Goal: Task Accomplishment & Management: Manage account settings

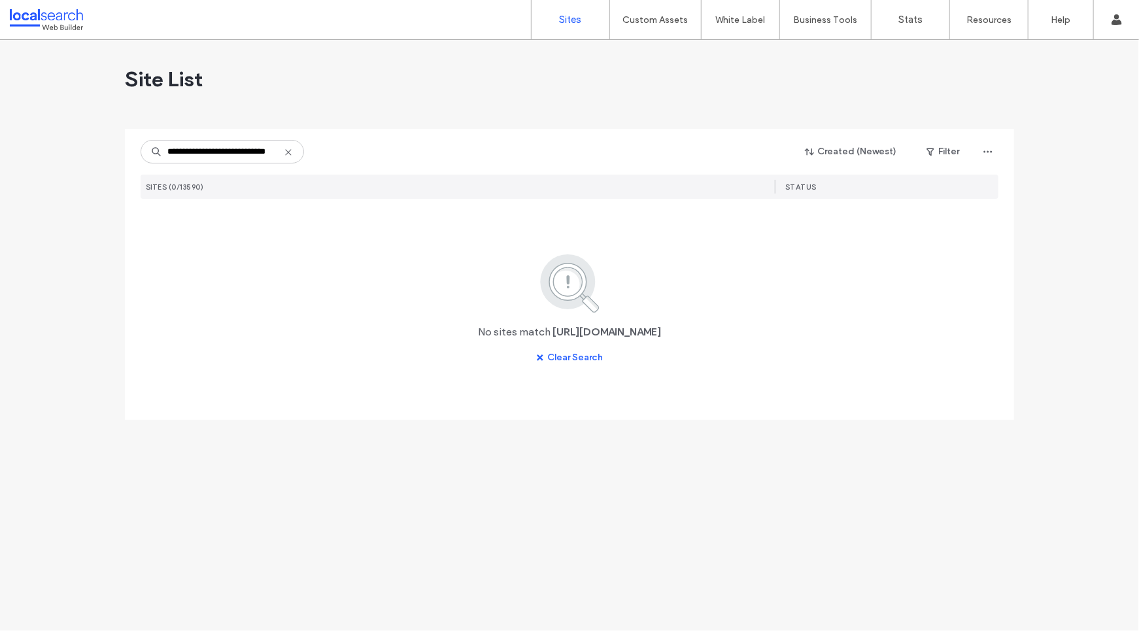
drag, startPoint x: 187, startPoint y: 154, endPoint x: 98, endPoint y: 154, distance: 88.9
click at [98, 154] on div "**********" at bounding box center [569, 335] width 1139 height 591
type input "**********"
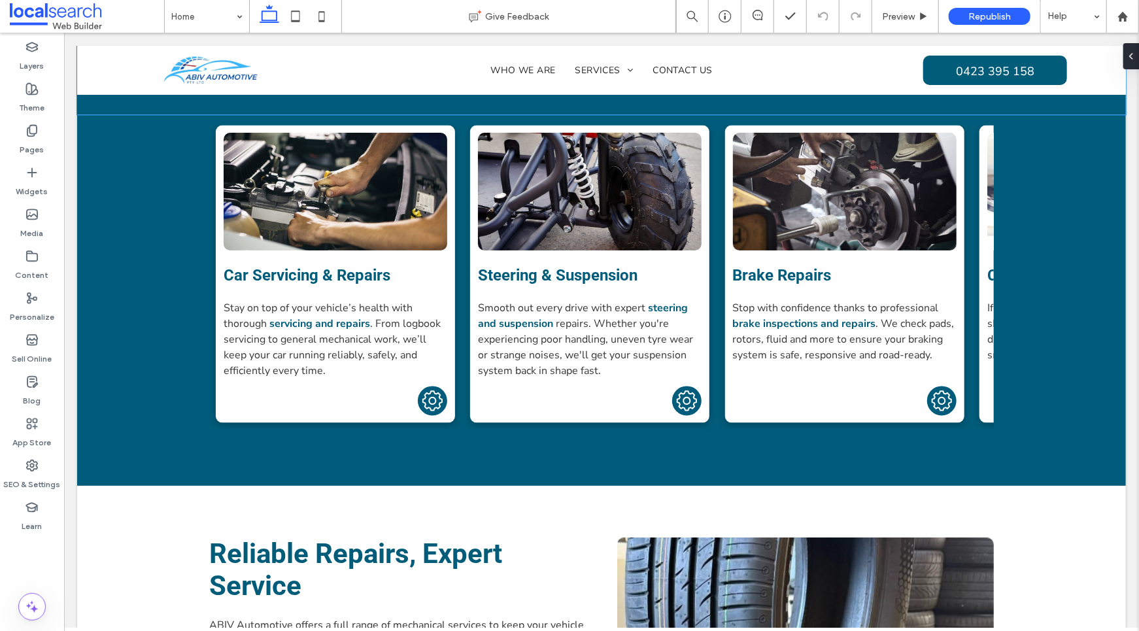
scroll to position [1184, 0]
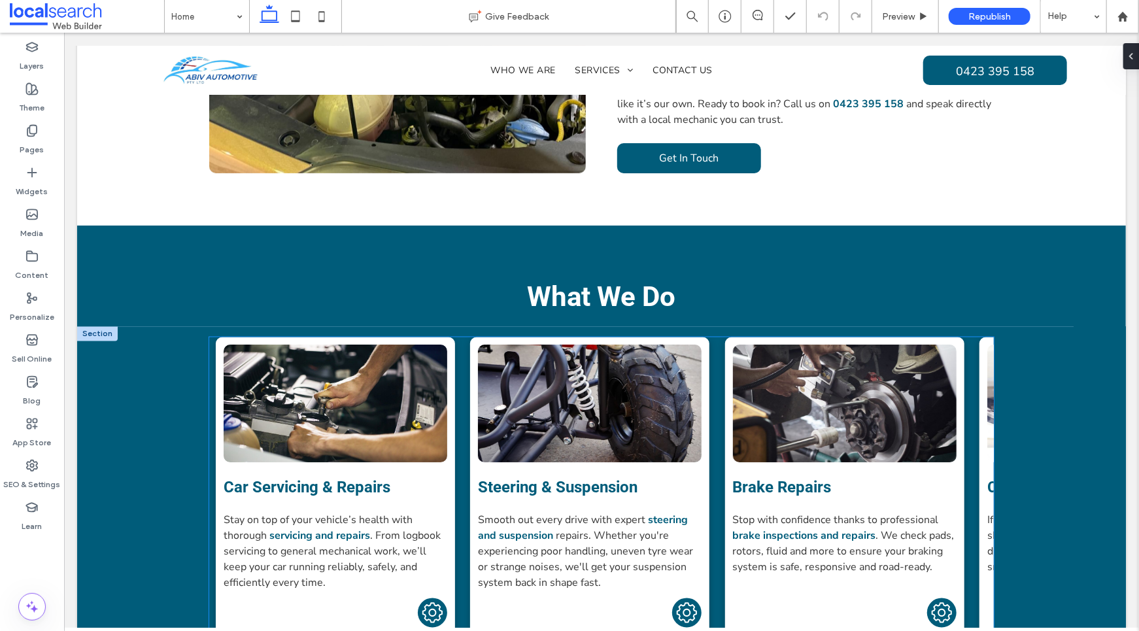
click at [573, 374] on link at bounding box center [589, 404] width 224 height 118
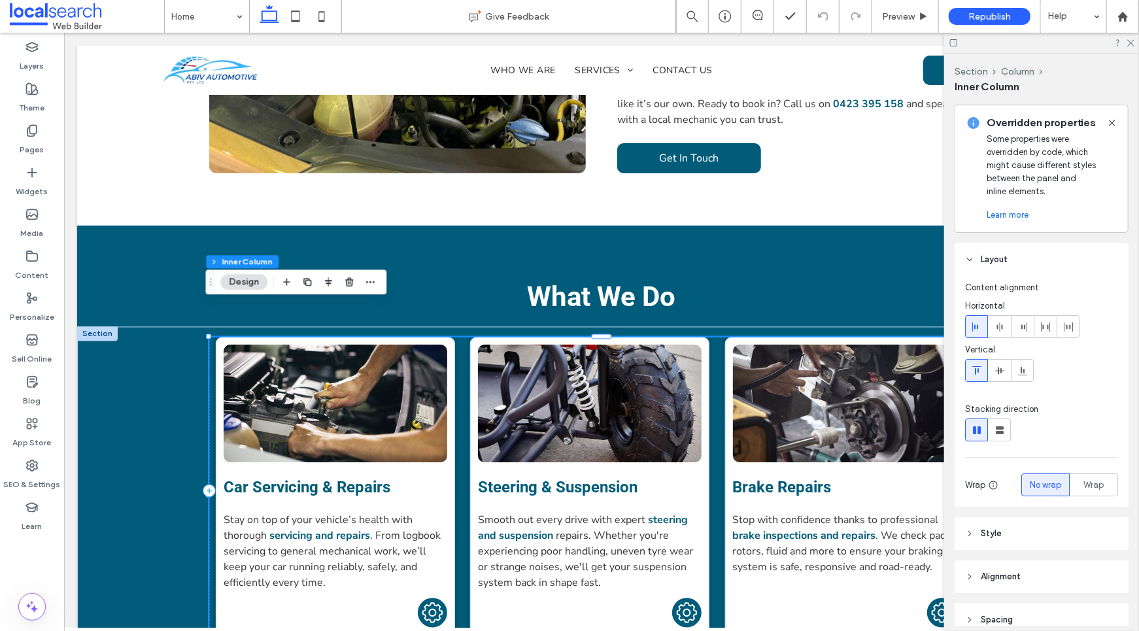
click at [574, 373] on link at bounding box center [589, 404] width 224 height 118
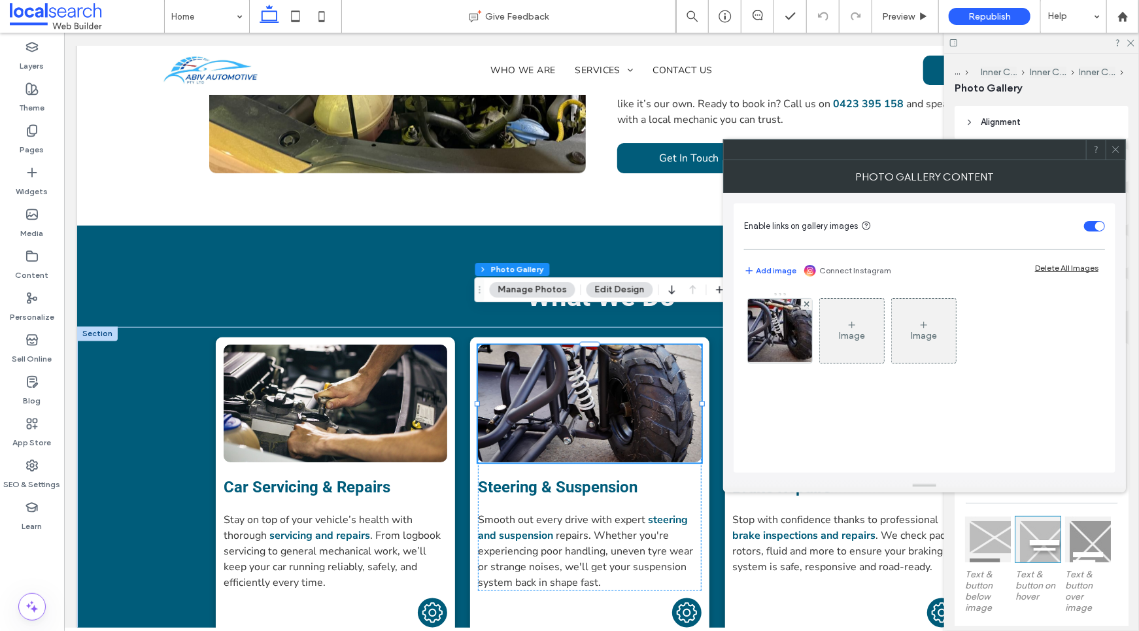
click at [524, 288] on button "Manage Photos" at bounding box center [533, 290] width 86 height 16
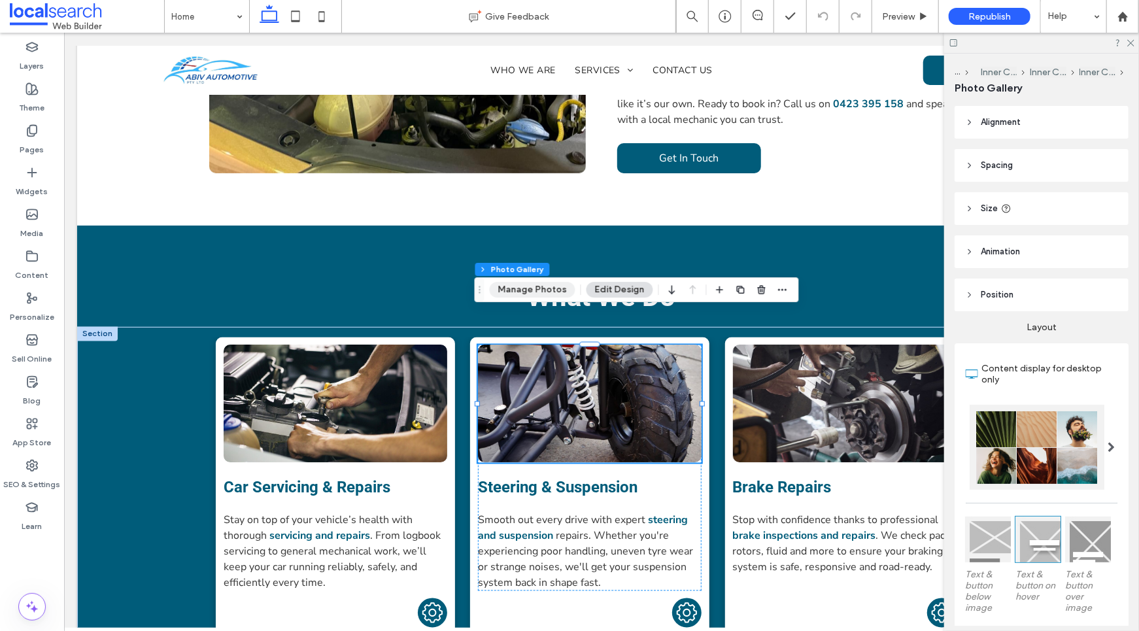
click at [541, 292] on button "Manage Photos" at bounding box center [533, 290] width 86 height 16
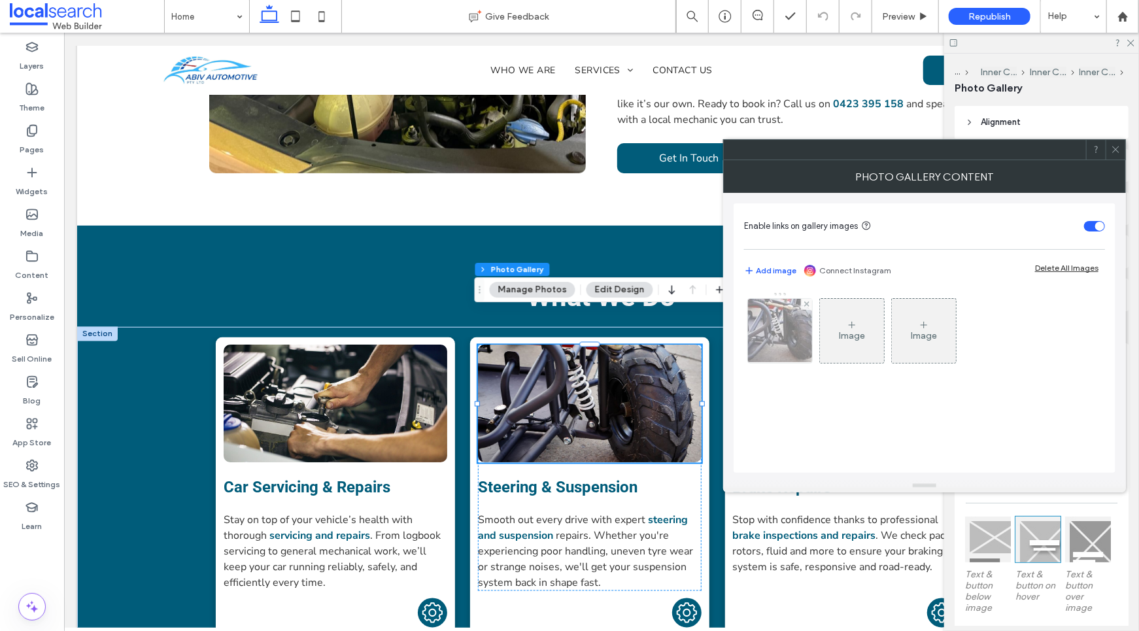
click at [791, 327] on img at bounding box center [780, 331] width 88 height 64
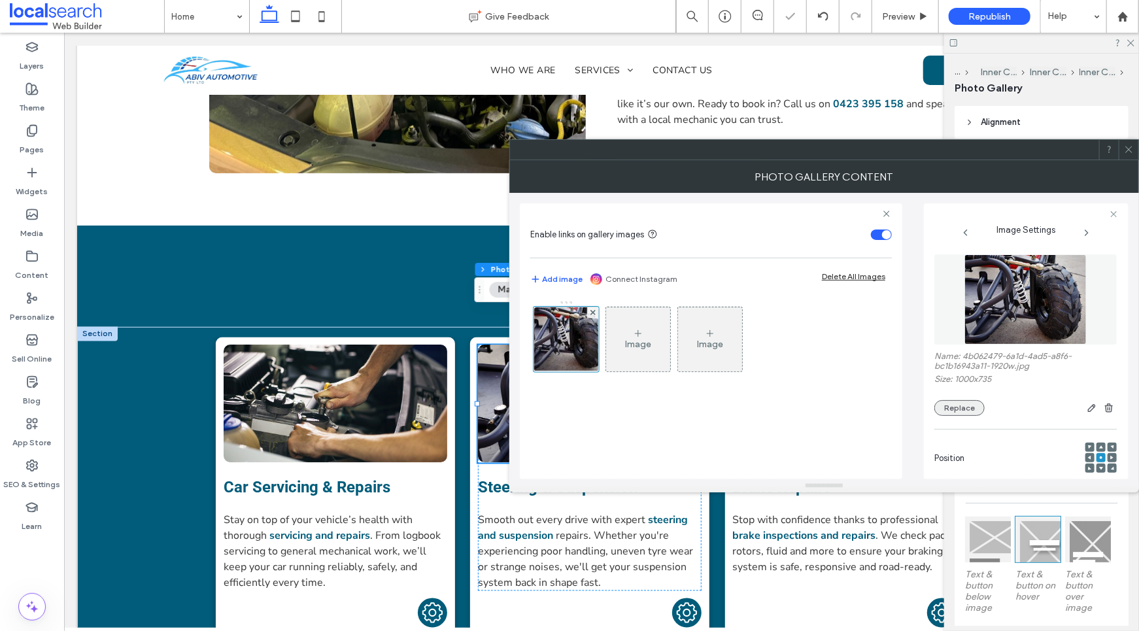
click at [957, 411] on button "Replace" at bounding box center [959, 408] width 50 height 16
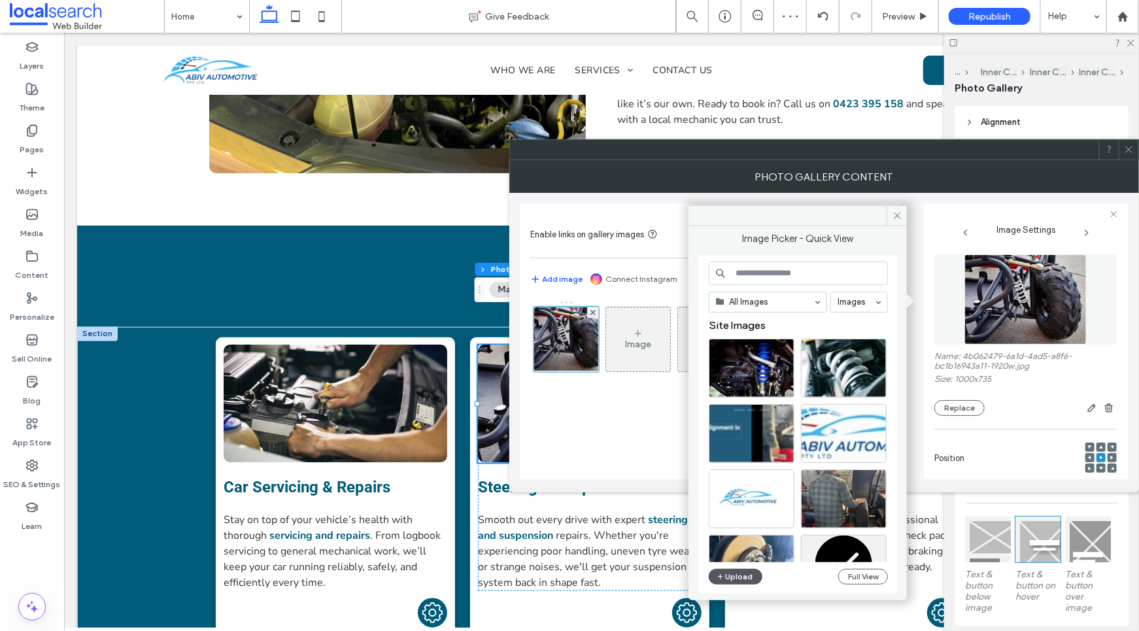
click at [731, 573] on button "Upload" at bounding box center [736, 577] width 54 height 16
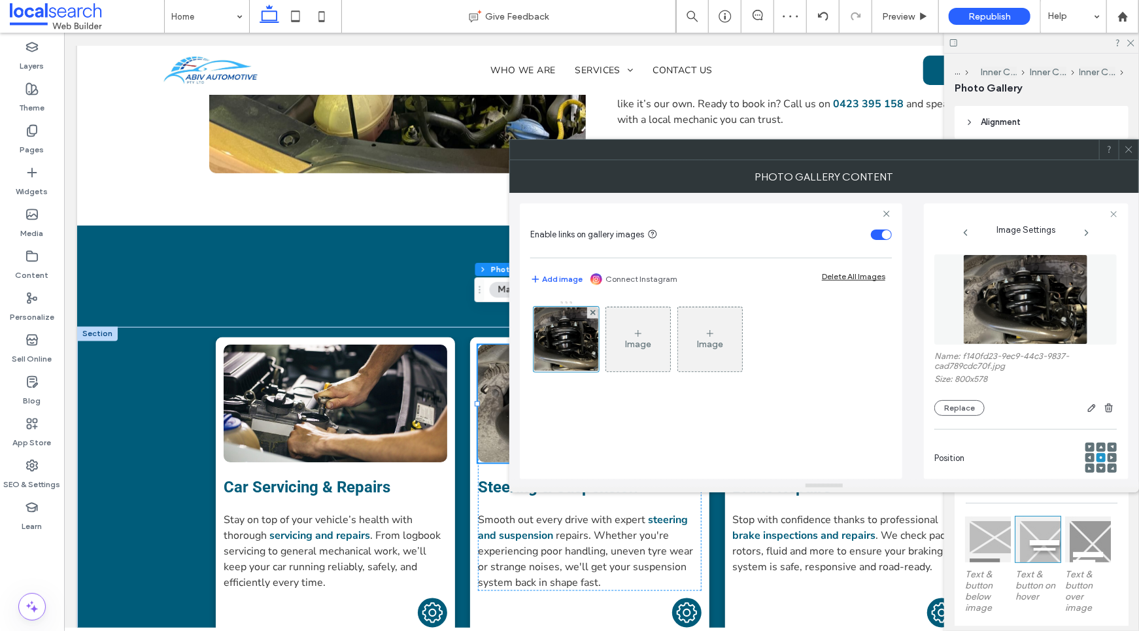
click at [1131, 150] on icon at bounding box center [1129, 150] width 10 height 10
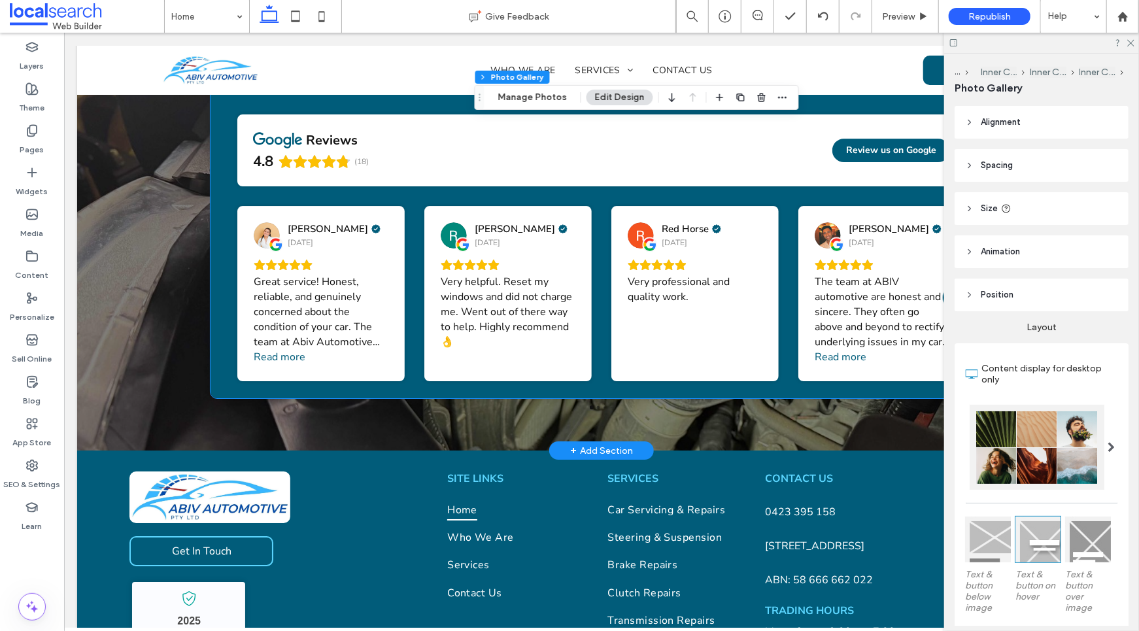
scroll to position [2495, 0]
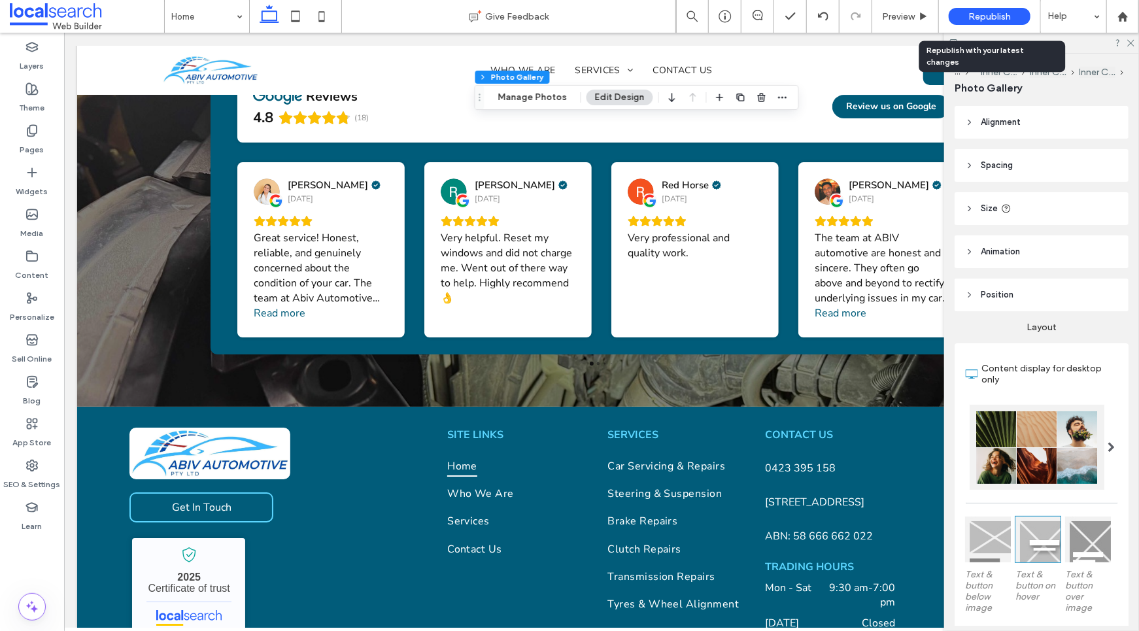
click at [989, 13] on span "Republish" at bounding box center [989, 16] width 43 height 11
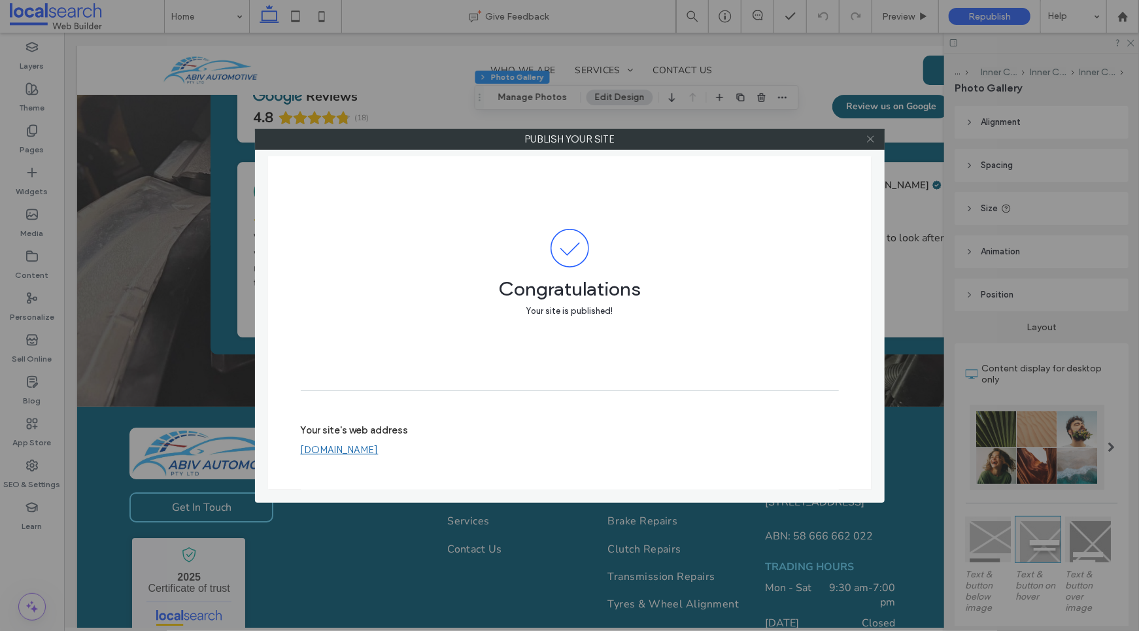
click at [871, 141] on icon at bounding box center [871, 139] width 10 height 10
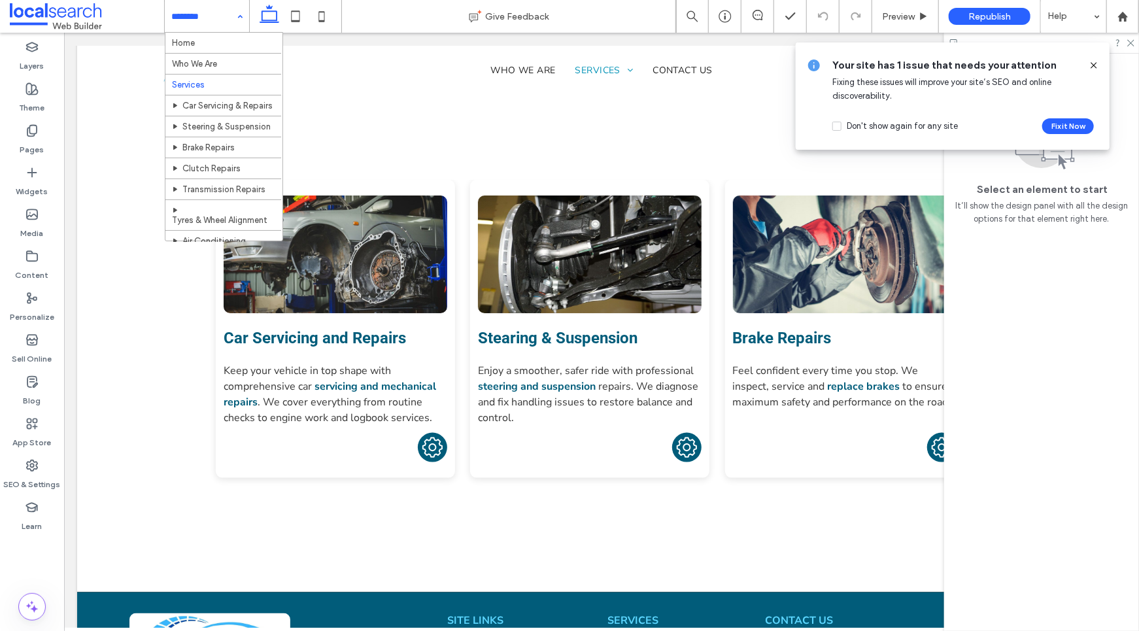
click at [186, 24] on input at bounding box center [203, 16] width 65 height 33
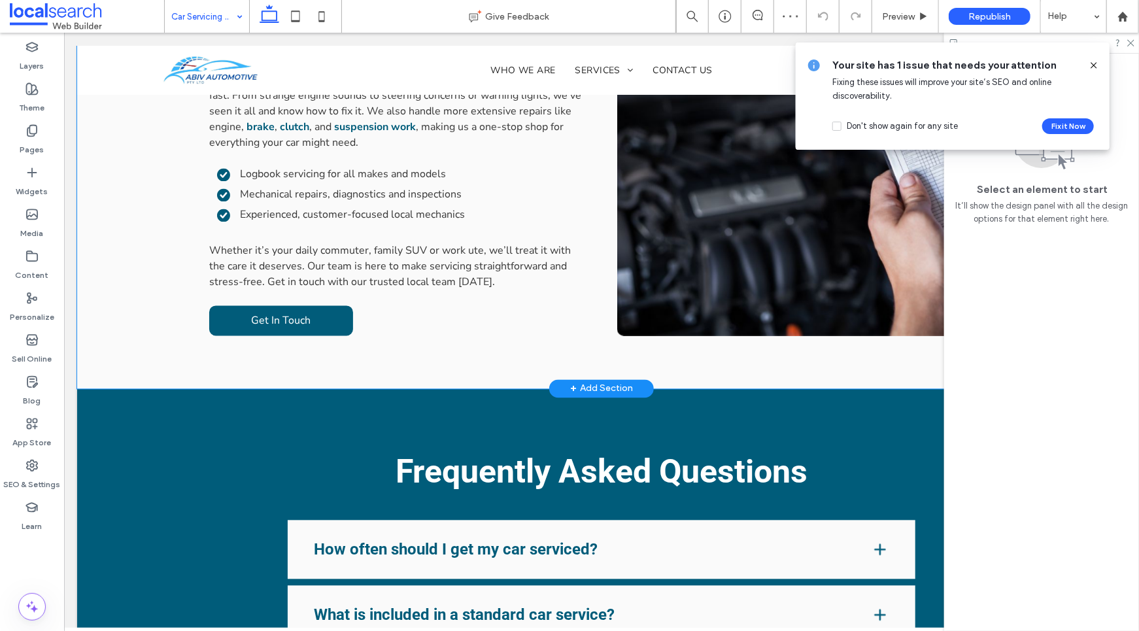
scroll to position [893, 0]
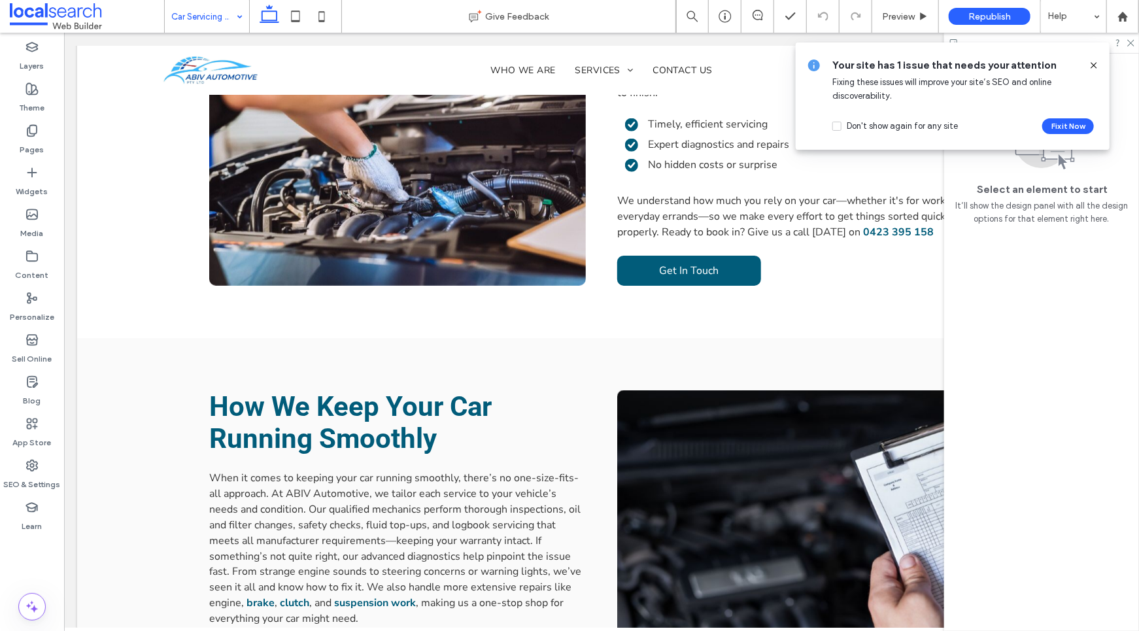
click at [195, 14] on input at bounding box center [203, 16] width 65 height 33
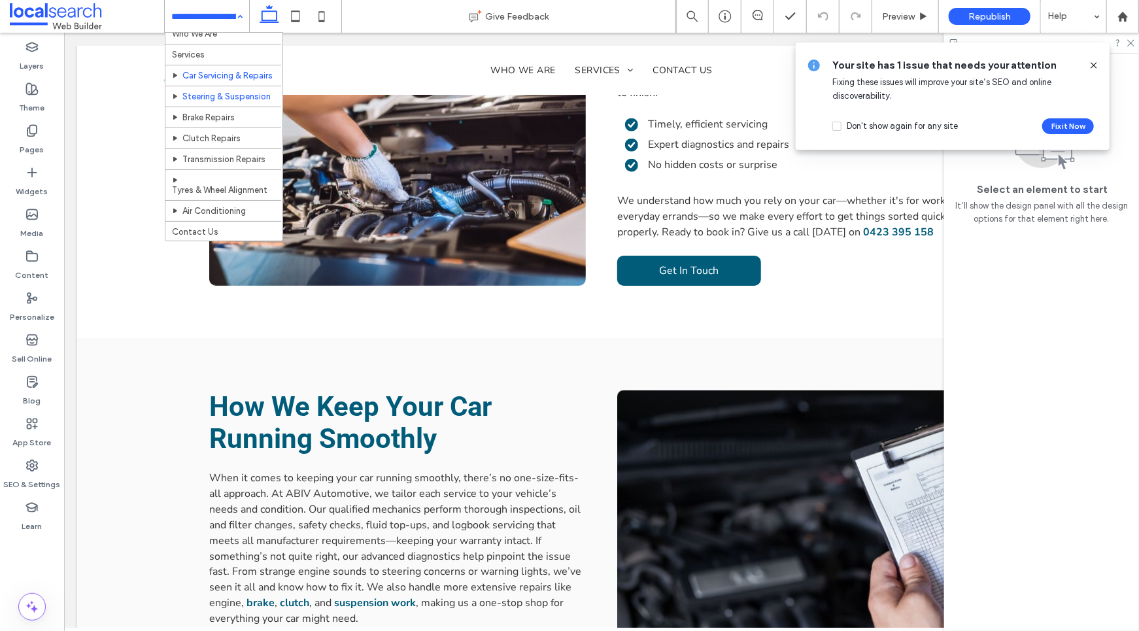
scroll to position [58, 0]
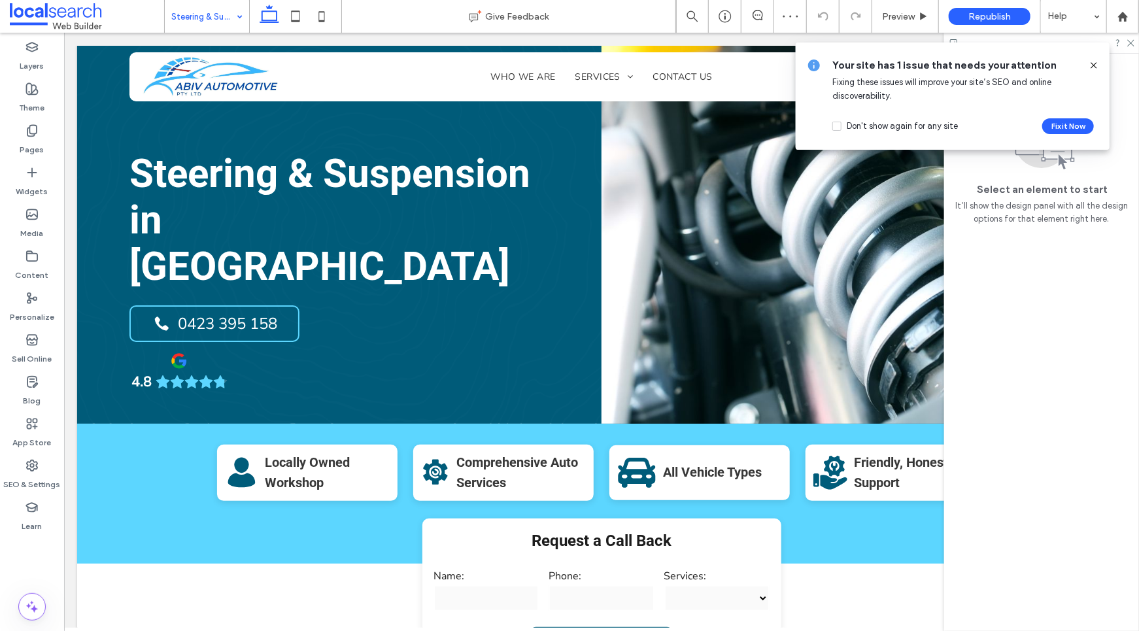
click at [1097, 63] on use at bounding box center [1094, 65] width 6 height 6
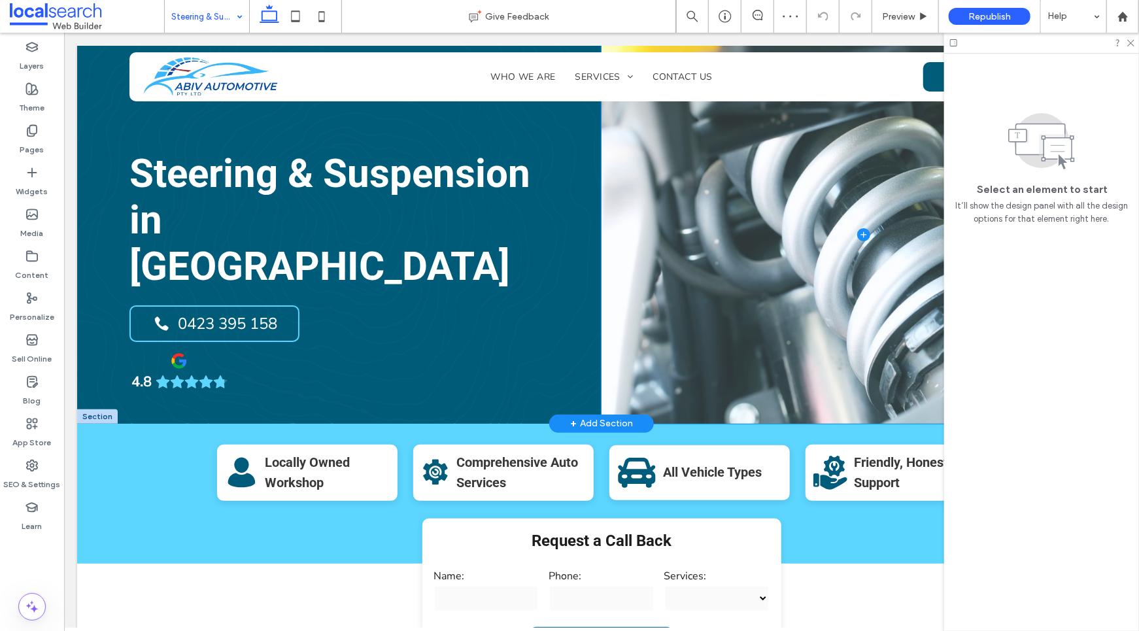
click at [819, 214] on span at bounding box center [863, 234] width 524 height 378
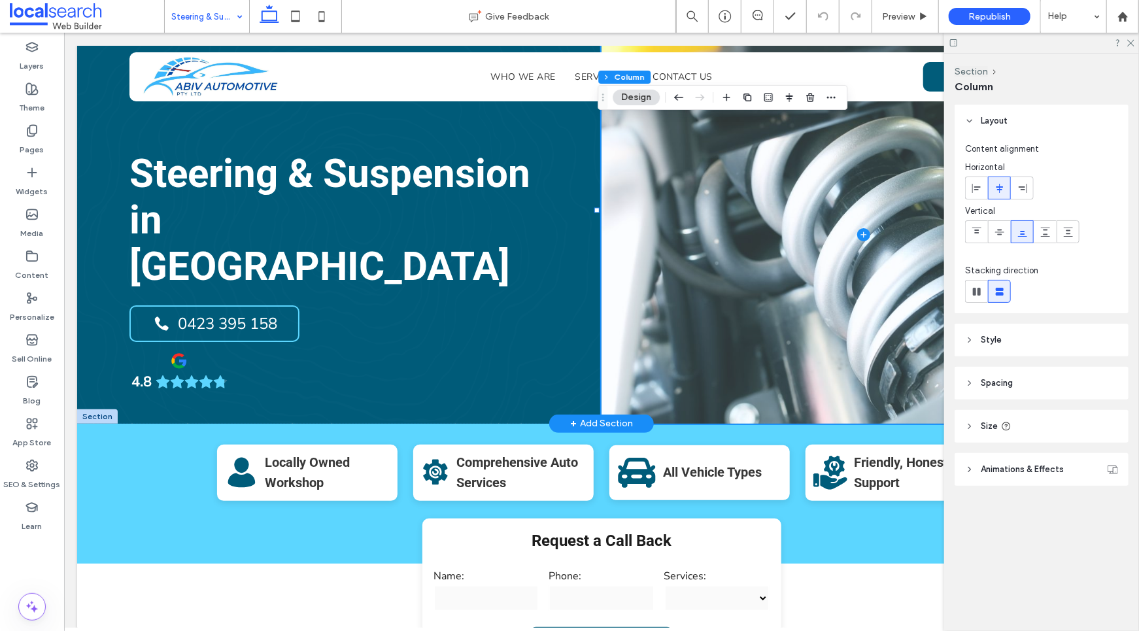
click at [712, 169] on span at bounding box center [863, 234] width 524 height 378
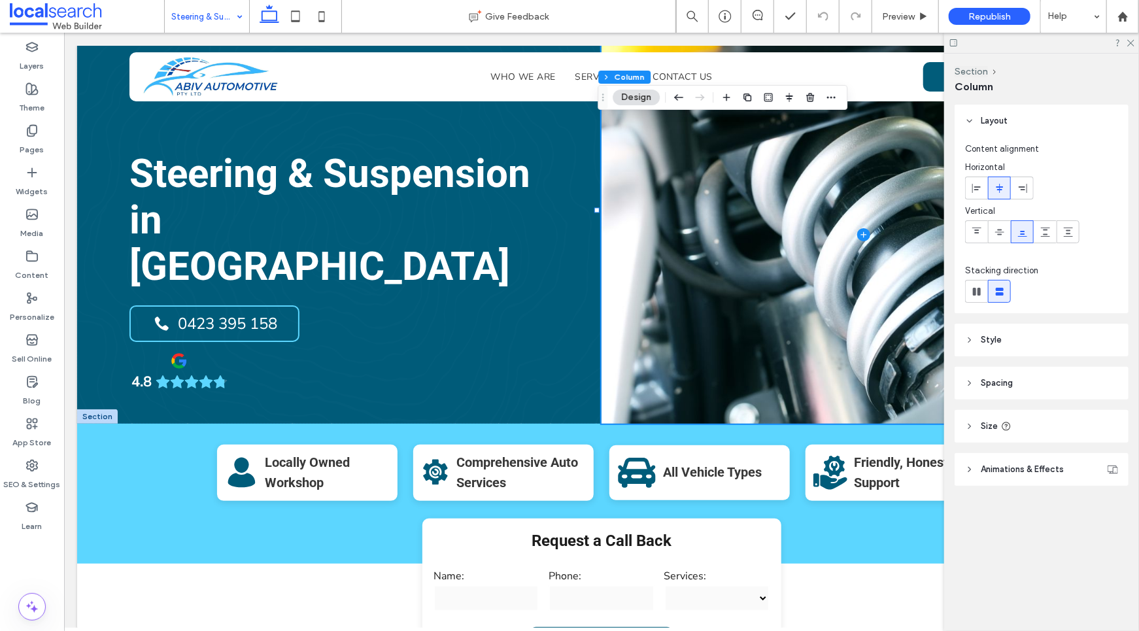
click at [644, 99] on button "Design" at bounding box center [636, 98] width 47 height 16
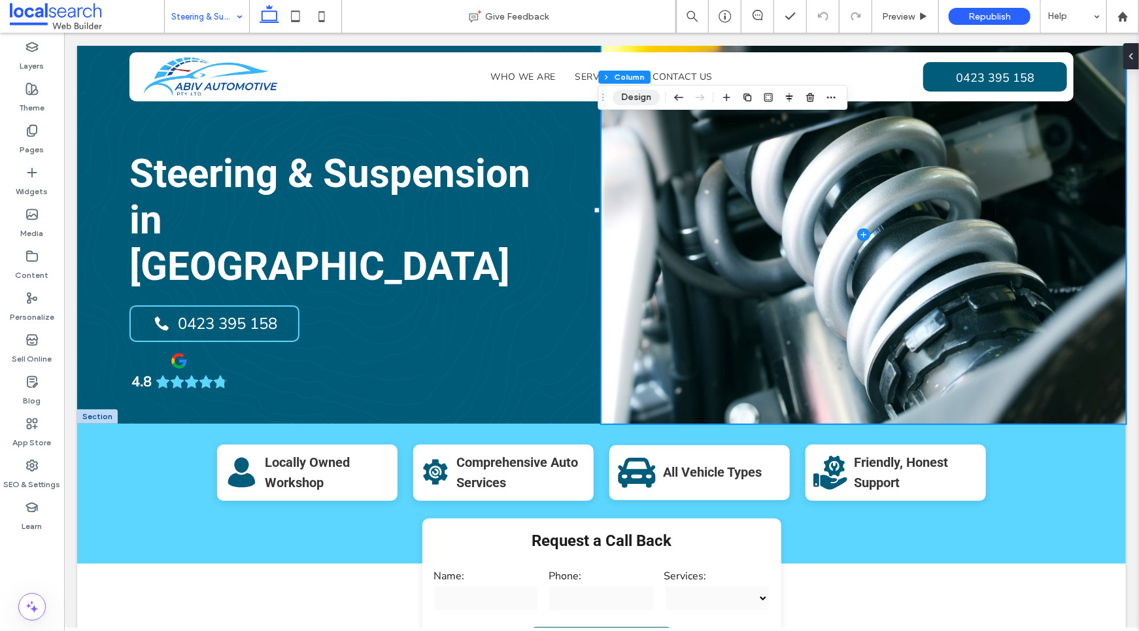
click at [645, 103] on button "Design" at bounding box center [636, 98] width 47 height 16
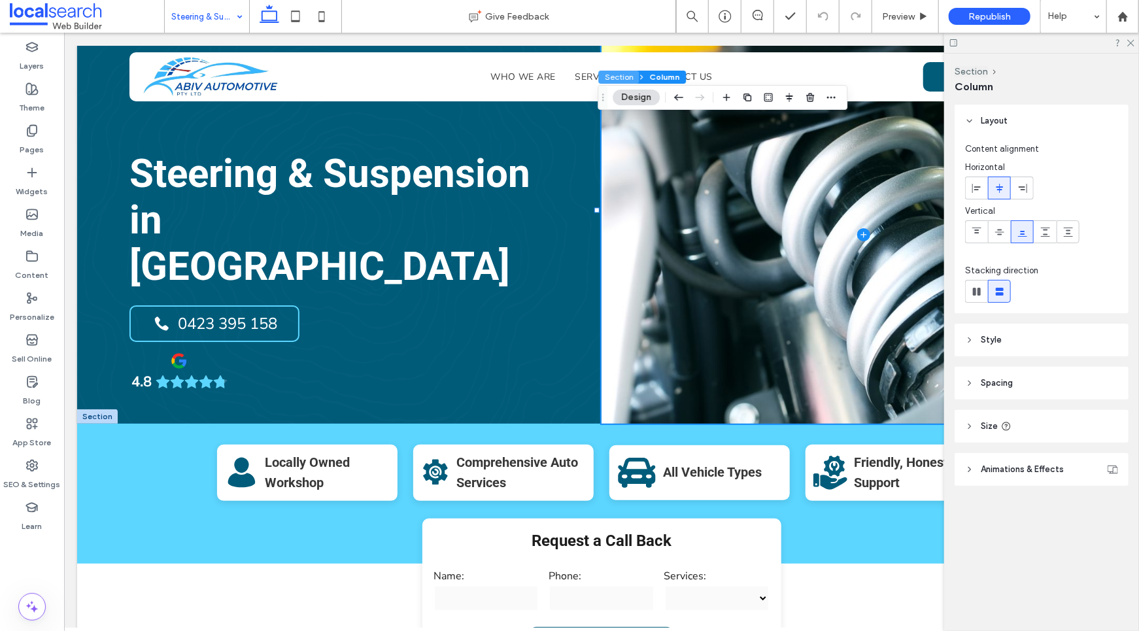
click at [622, 77] on button "Section" at bounding box center [618, 77] width 41 height 13
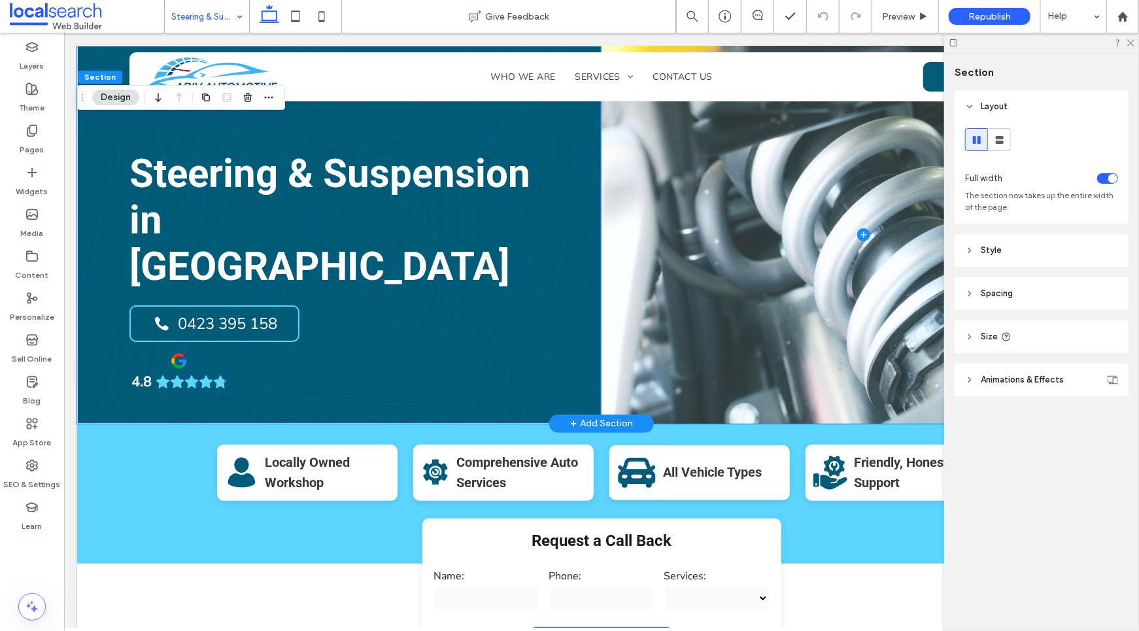
click at [717, 195] on span at bounding box center [863, 234] width 524 height 378
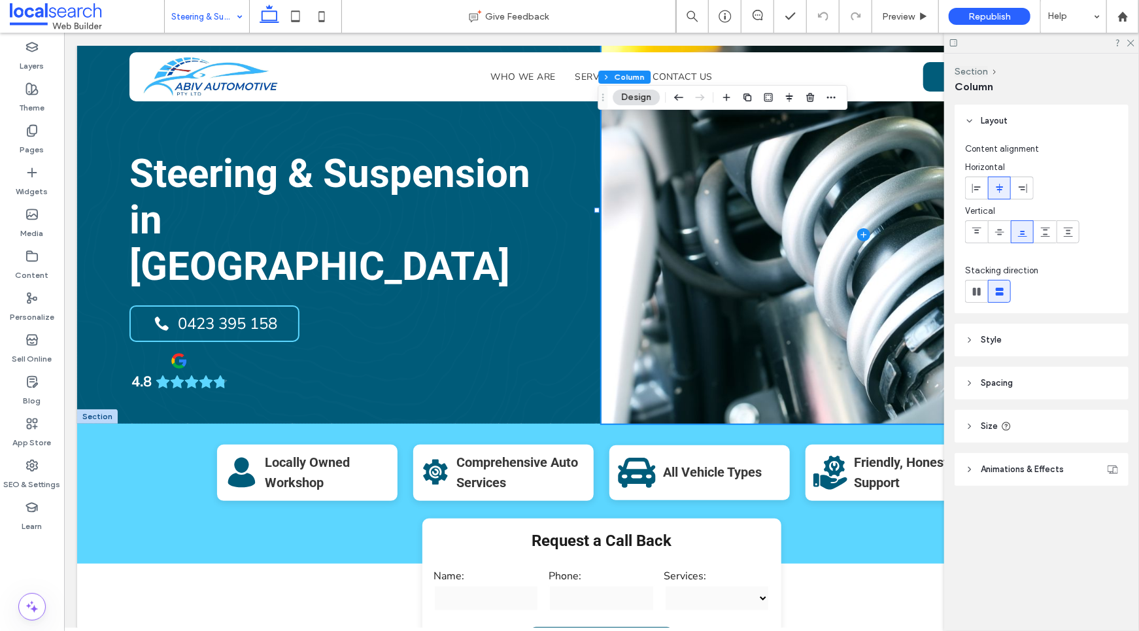
click at [645, 97] on button "Design" at bounding box center [636, 98] width 47 height 16
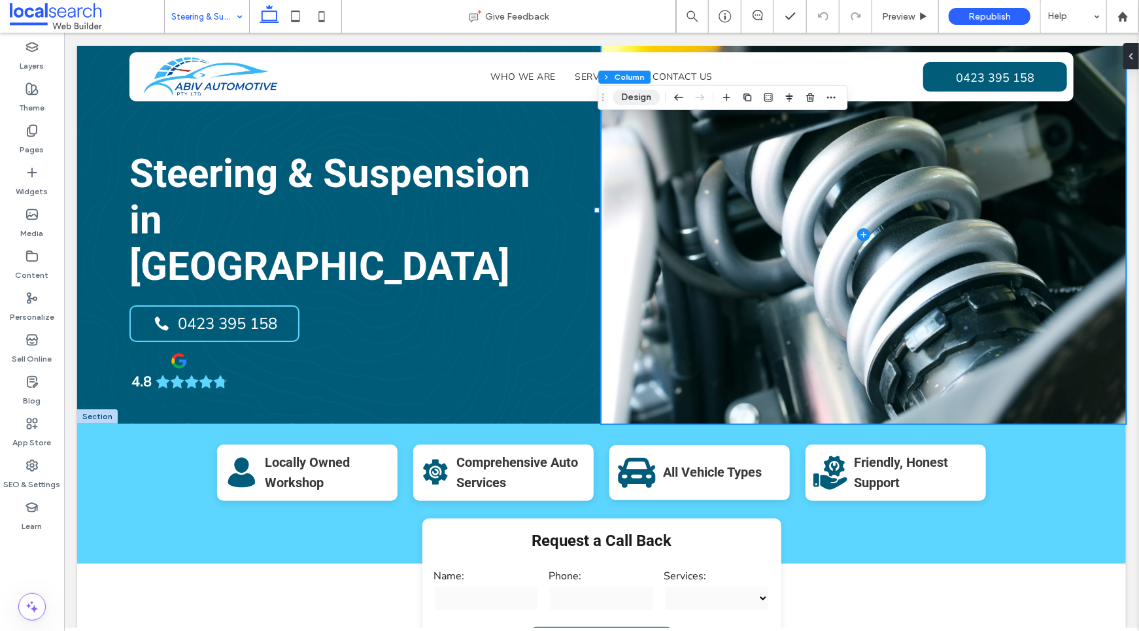
click at [645, 97] on button "Design" at bounding box center [636, 98] width 47 height 16
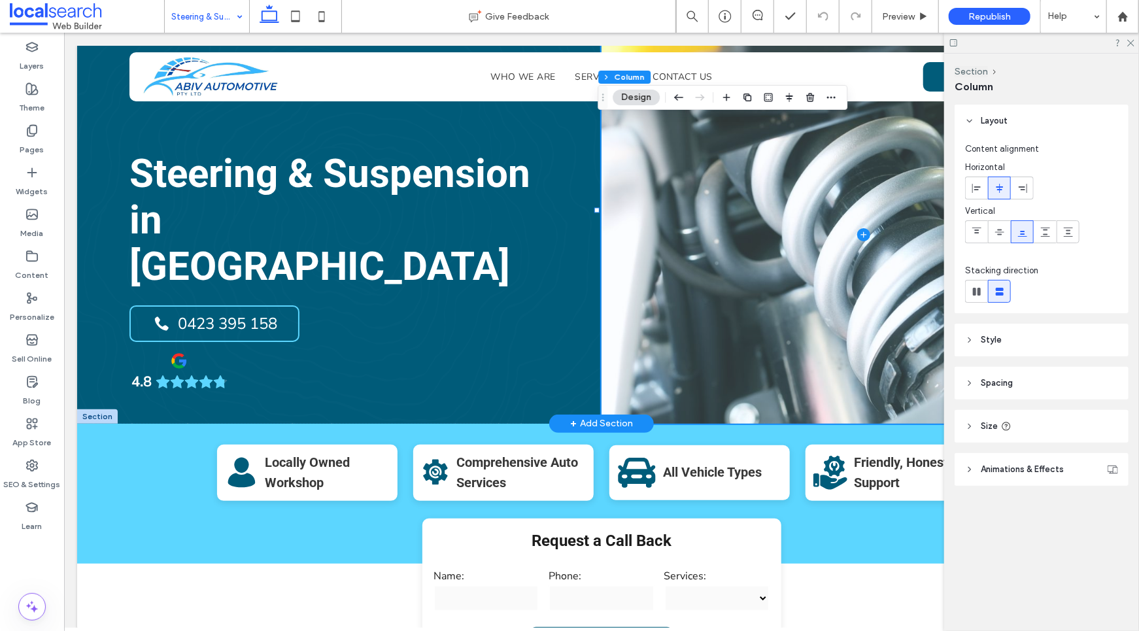
click at [668, 236] on span at bounding box center [863, 234] width 524 height 378
click at [768, 207] on span at bounding box center [863, 234] width 524 height 378
click at [860, 228] on icon at bounding box center [863, 234] width 13 height 13
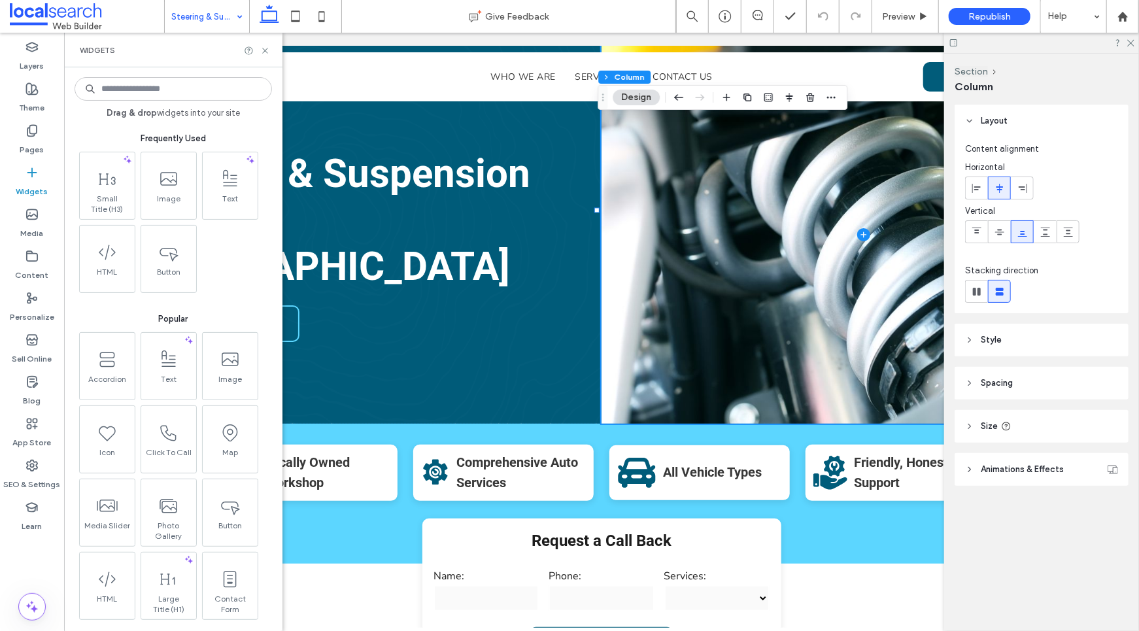
click at [644, 99] on button "Design" at bounding box center [636, 98] width 47 height 16
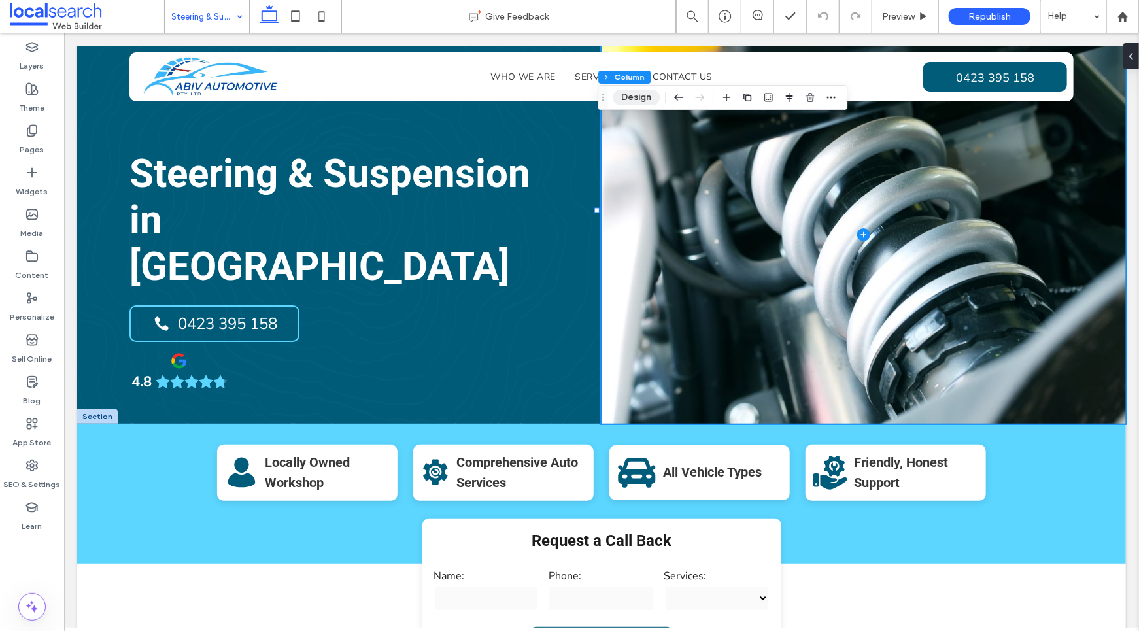
click at [644, 99] on button "Design" at bounding box center [636, 98] width 47 height 16
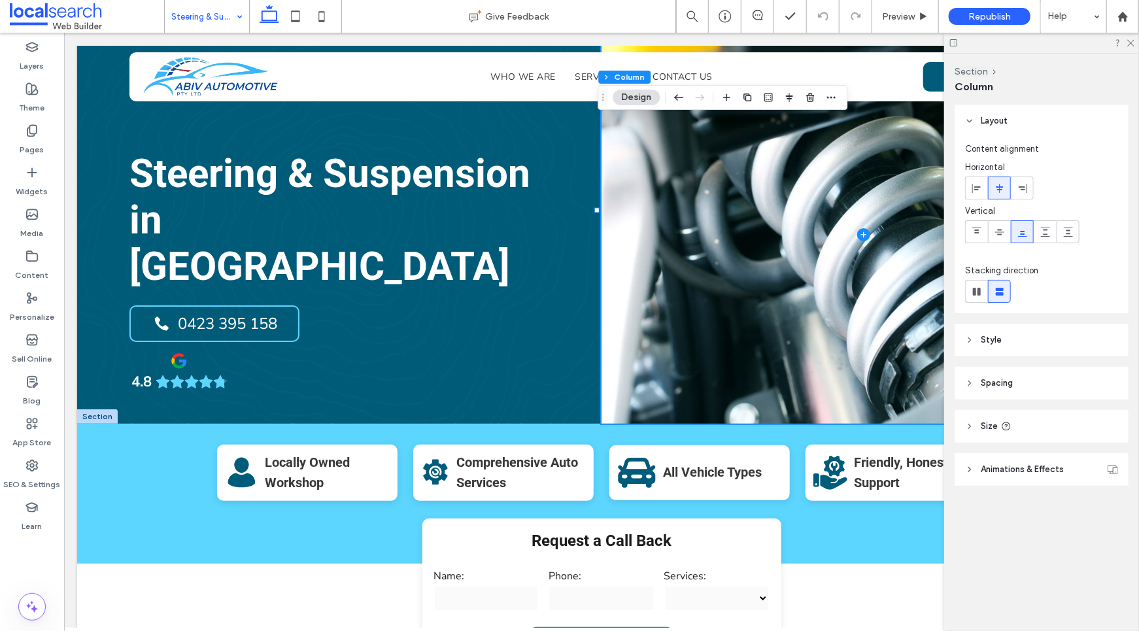
click at [987, 426] on span "Size" at bounding box center [989, 426] width 17 height 13
click at [1010, 500] on header "Animations & Effects" at bounding box center [1042, 508] width 174 height 33
click at [991, 337] on span "Style" at bounding box center [991, 339] width 21 height 13
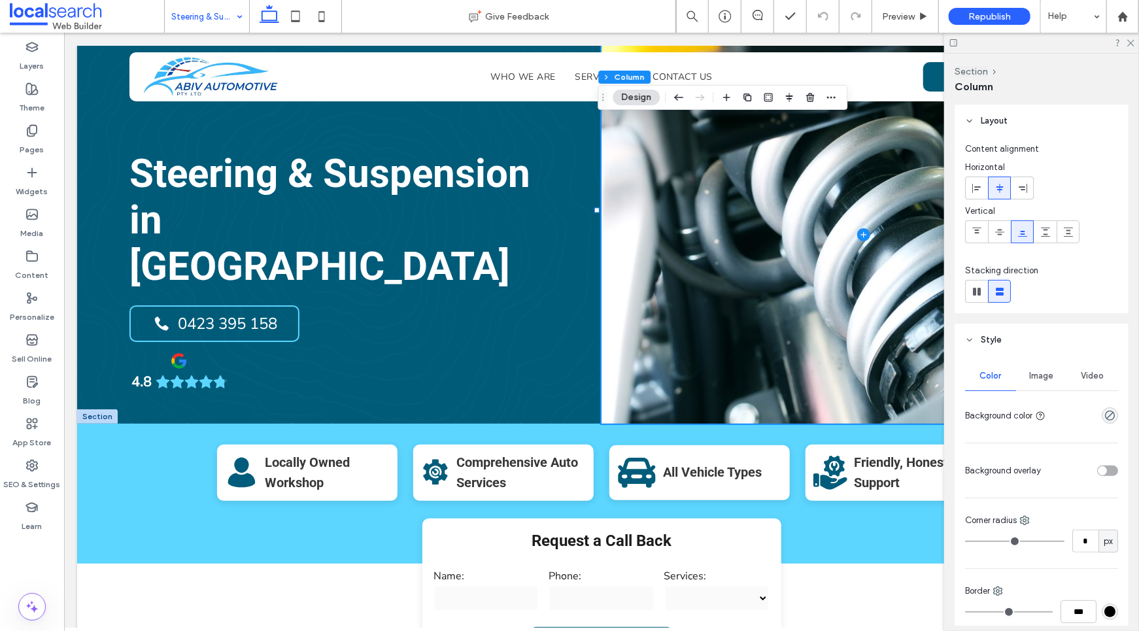
click at [1033, 381] on span "Image" at bounding box center [1042, 376] width 24 height 10
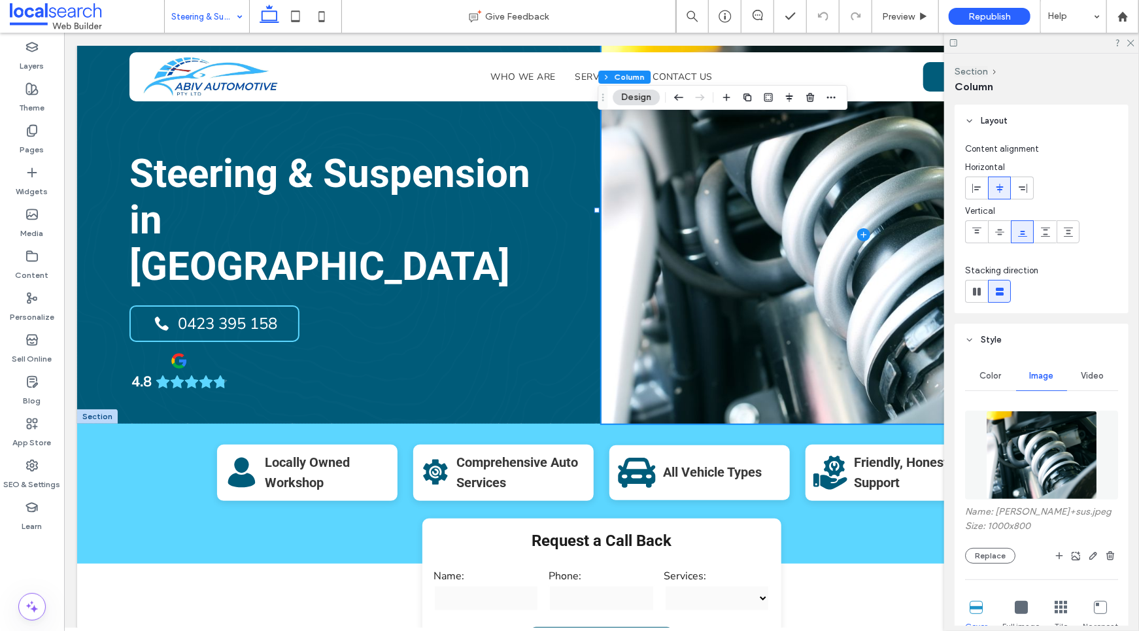
click at [1046, 447] on img at bounding box center [1041, 455] width 111 height 89
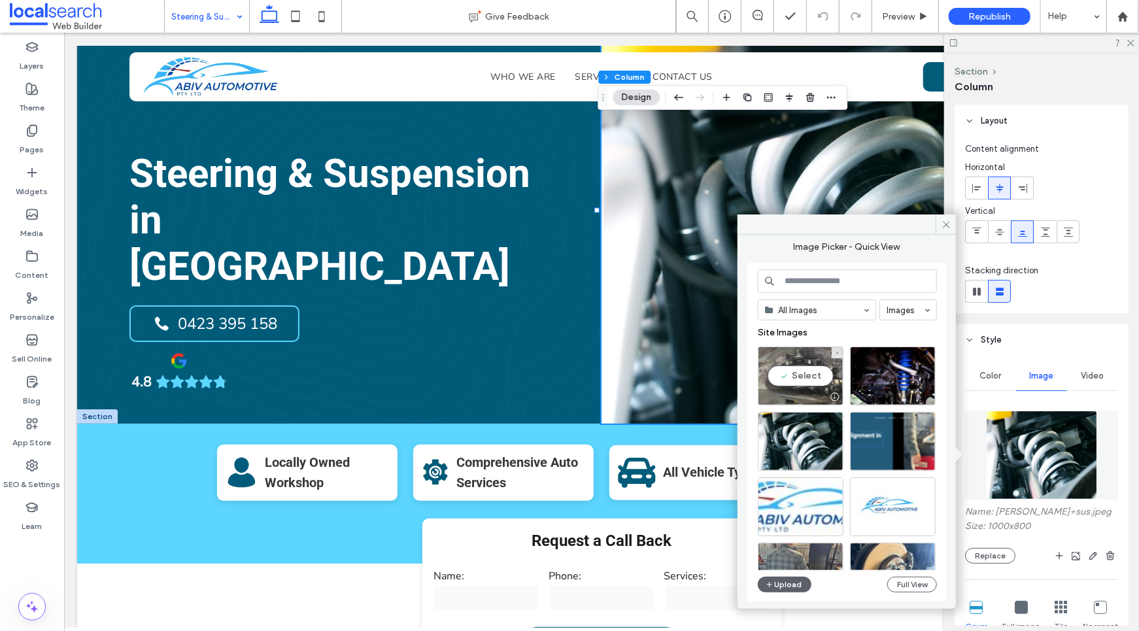
click at [798, 360] on div "Select" at bounding box center [801, 376] width 86 height 59
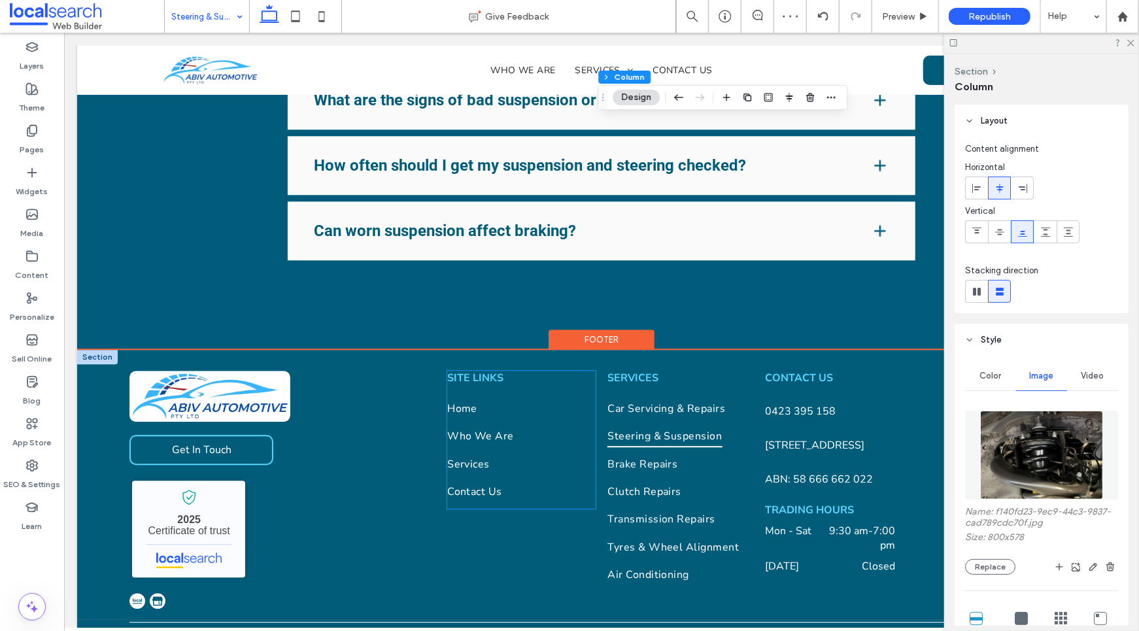
scroll to position [1865, 0]
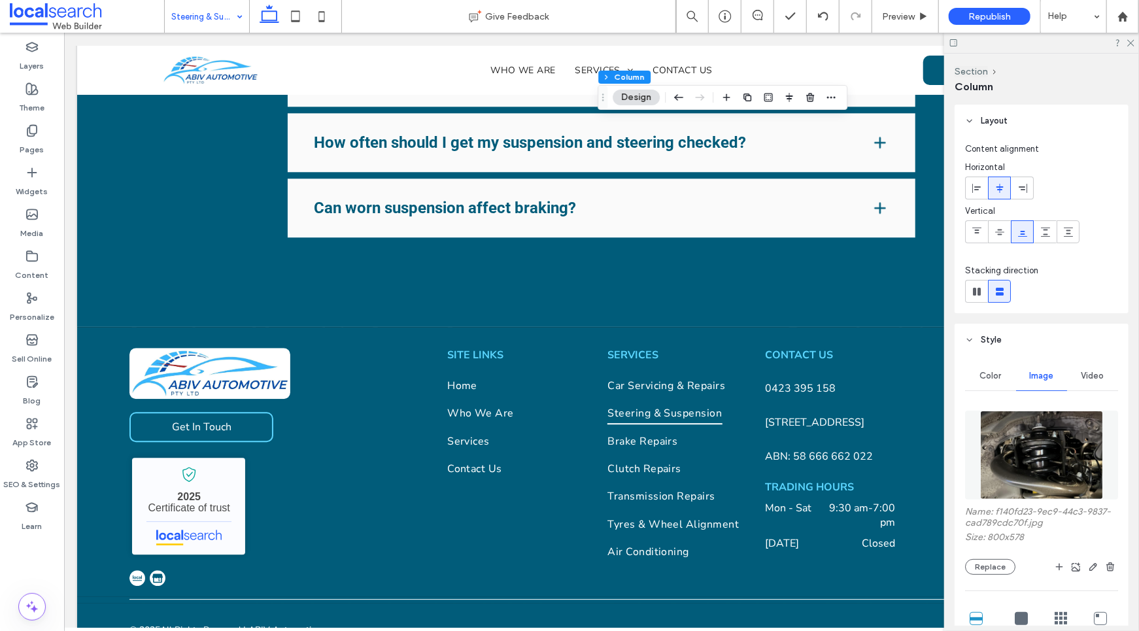
click at [986, 16] on span "Republish" at bounding box center [989, 16] width 43 height 11
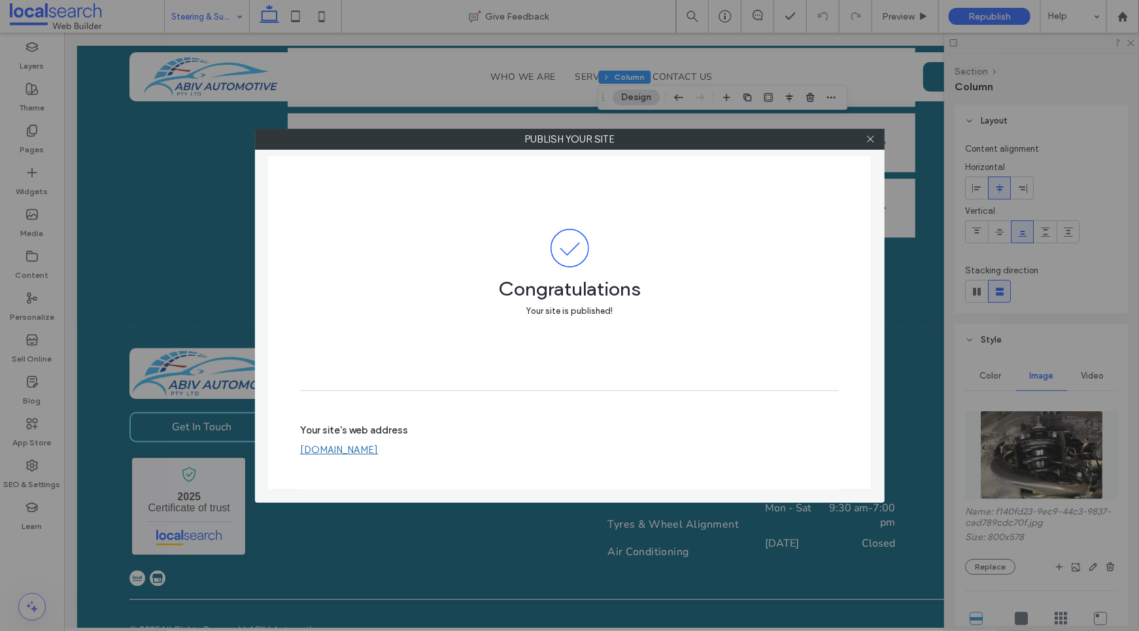
scroll to position [1174, 0]
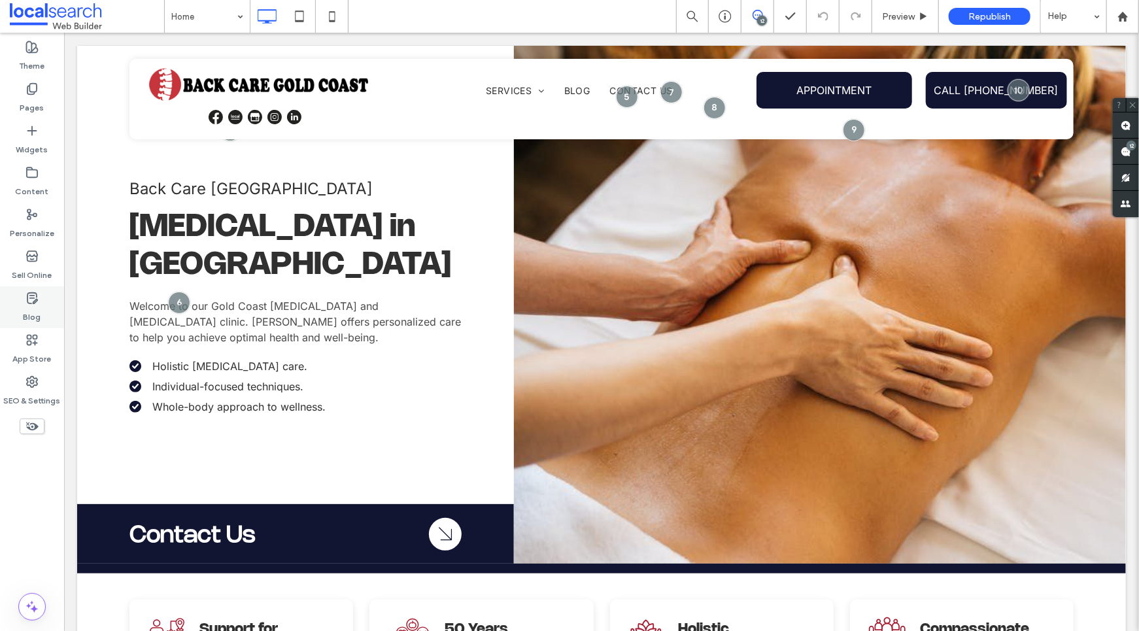
click at [40, 310] on label "Blog" at bounding box center [33, 314] width 18 height 18
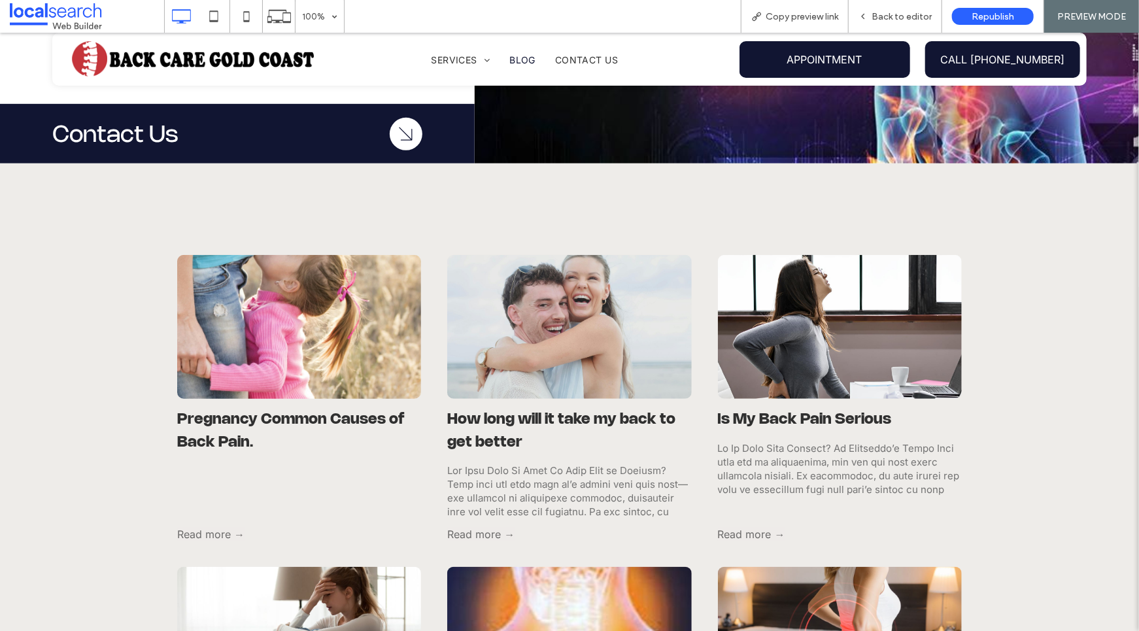
click at [301, 380] on div at bounding box center [299, 326] width 259 height 152
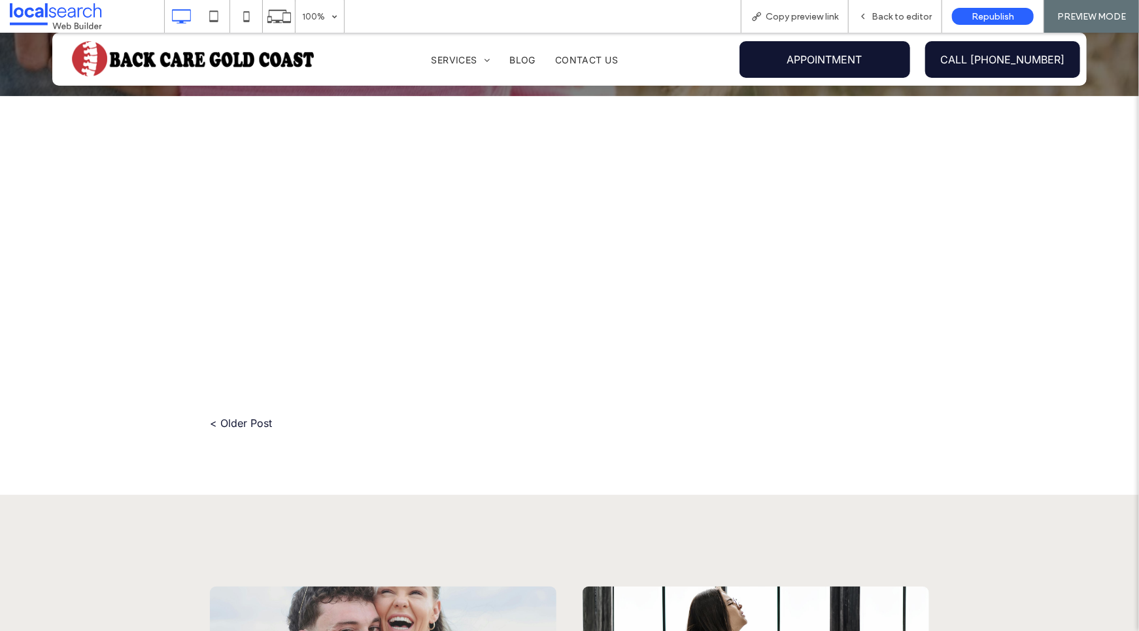
scroll to position [289, 0]
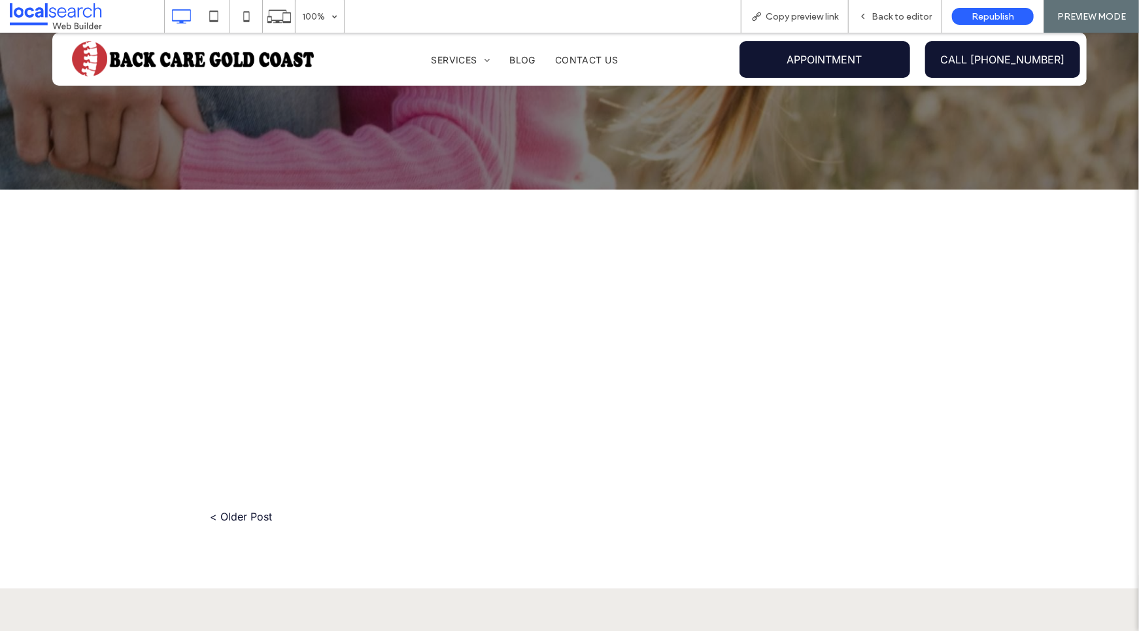
drag, startPoint x: 336, startPoint y: 328, endPoint x: 437, endPoint y: 399, distance: 123.9
click at [456, 408] on div "Click To Paste Click To Paste < Older Post Click To Paste Click To Paste" at bounding box center [569, 401] width 719 height 373
click at [884, 16] on span "Back to editor" at bounding box center [902, 16] width 60 height 11
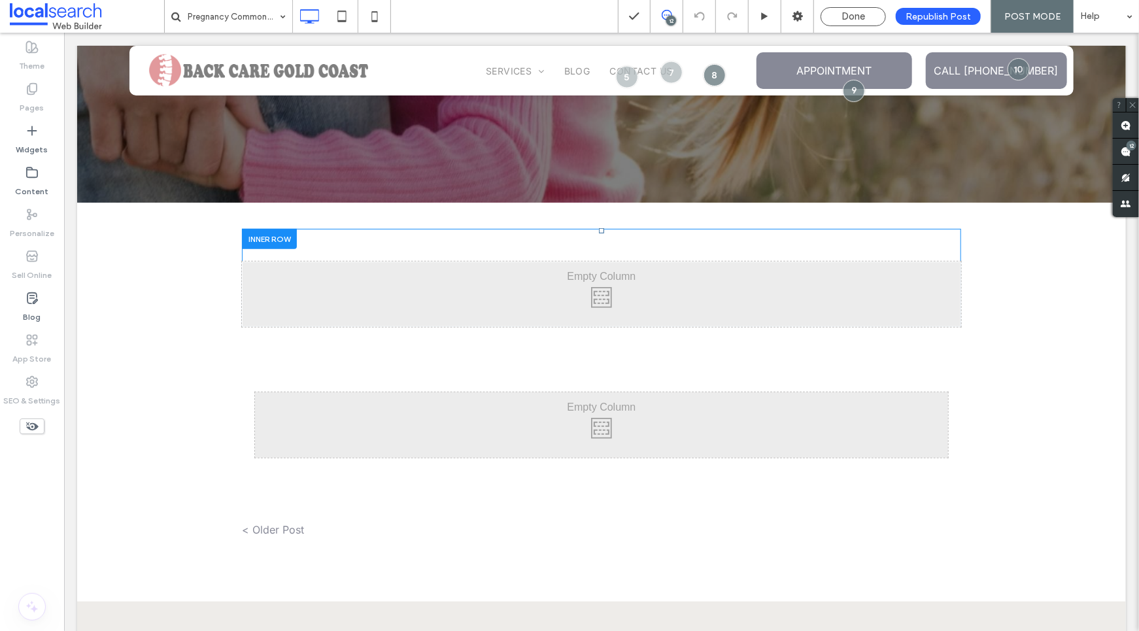
click at [460, 276] on div "Click To Paste" at bounding box center [600, 293] width 719 height 65
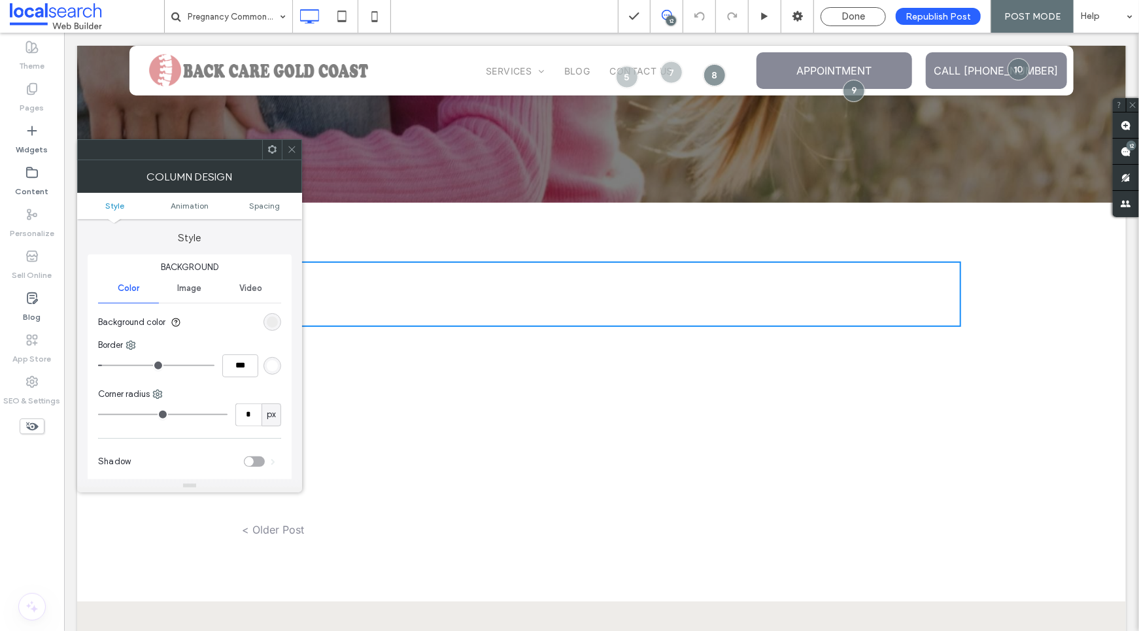
click at [289, 152] on use at bounding box center [291, 149] width 7 height 7
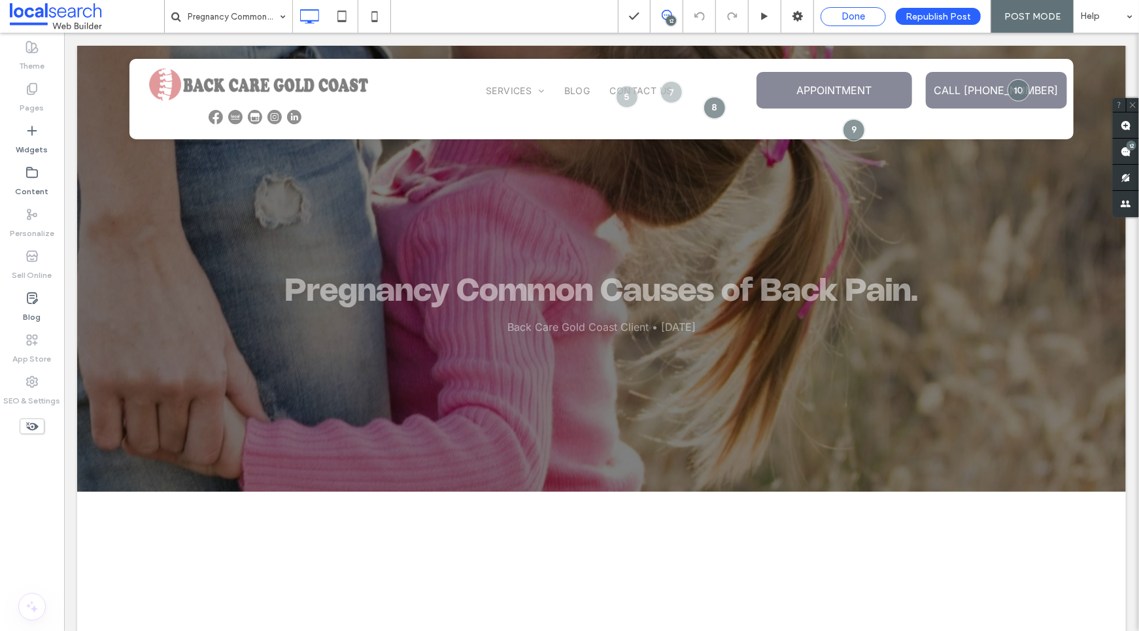
click at [862, 18] on span "Done" at bounding box center [854, 16] width 24 height 12
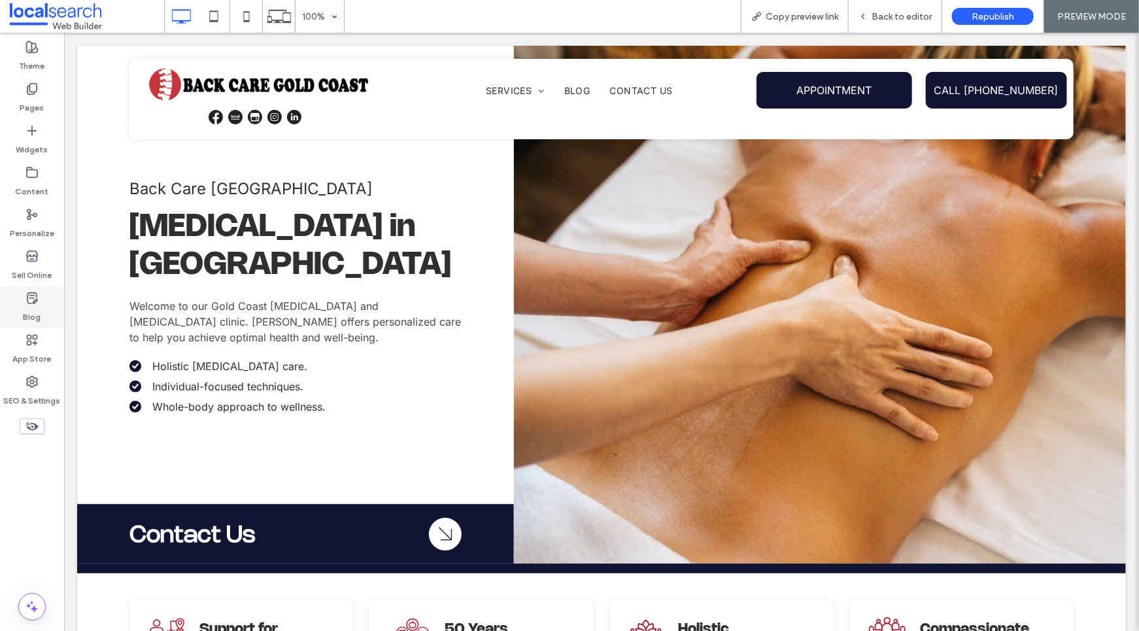
click at [30, 303] on icon at bounding box center [32, 298] width 13 height 13
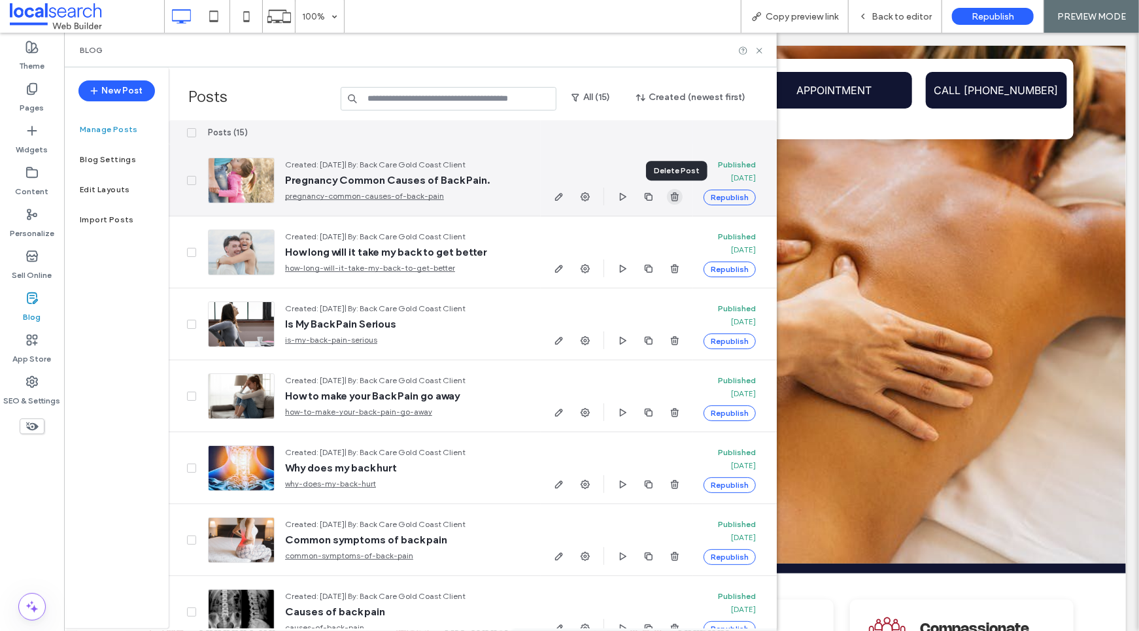
click at [674, 197] on icon "button" at bounding box center [675, 197] width 10 height 10
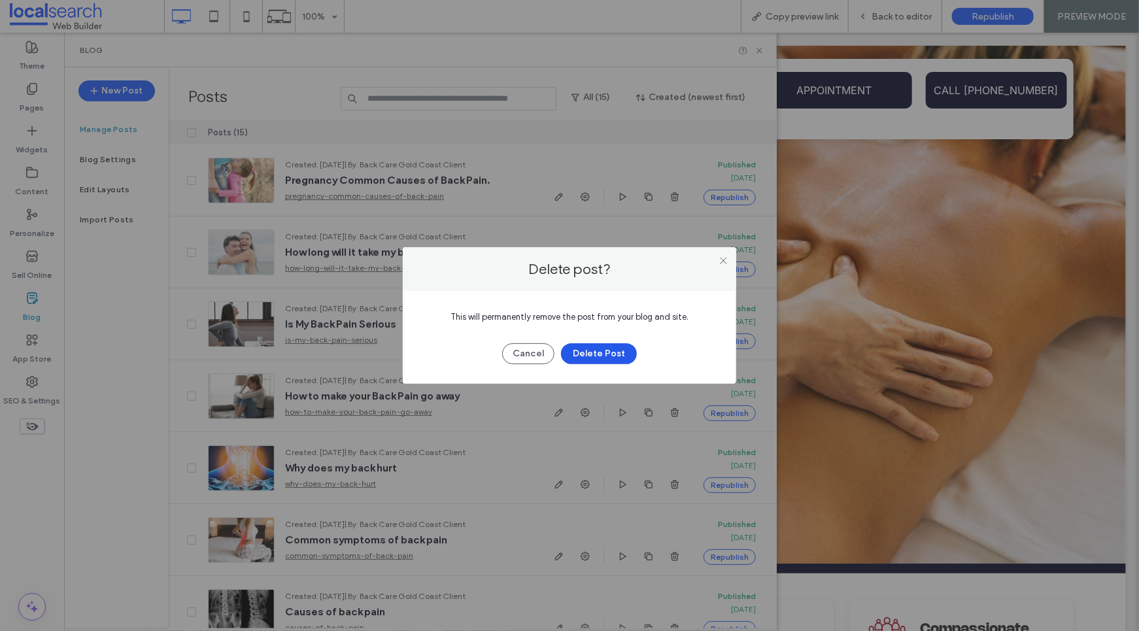
click at [604, 355] on button "Delete Post" at bounding box center [599, 353] width 76 height 21
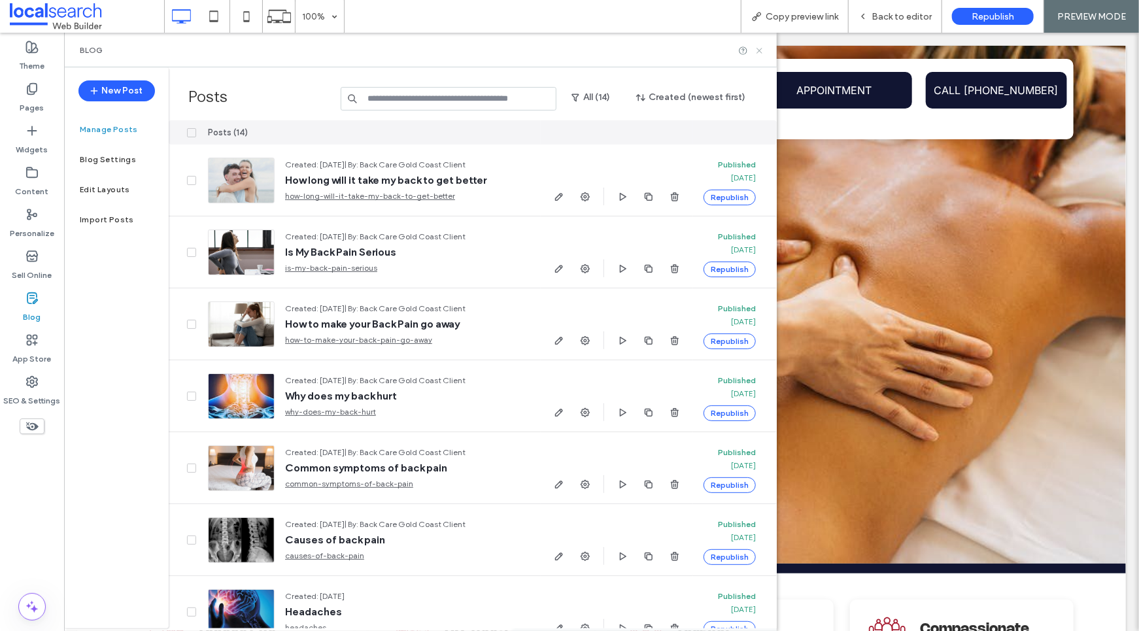
drag, startPoint x: 759, startPoint y: 51, endPoint x: 679, endPoint y: 3, distance: 92.7
click at [759, 51] on icon at bounding box center [760, 51] width 10 height 10
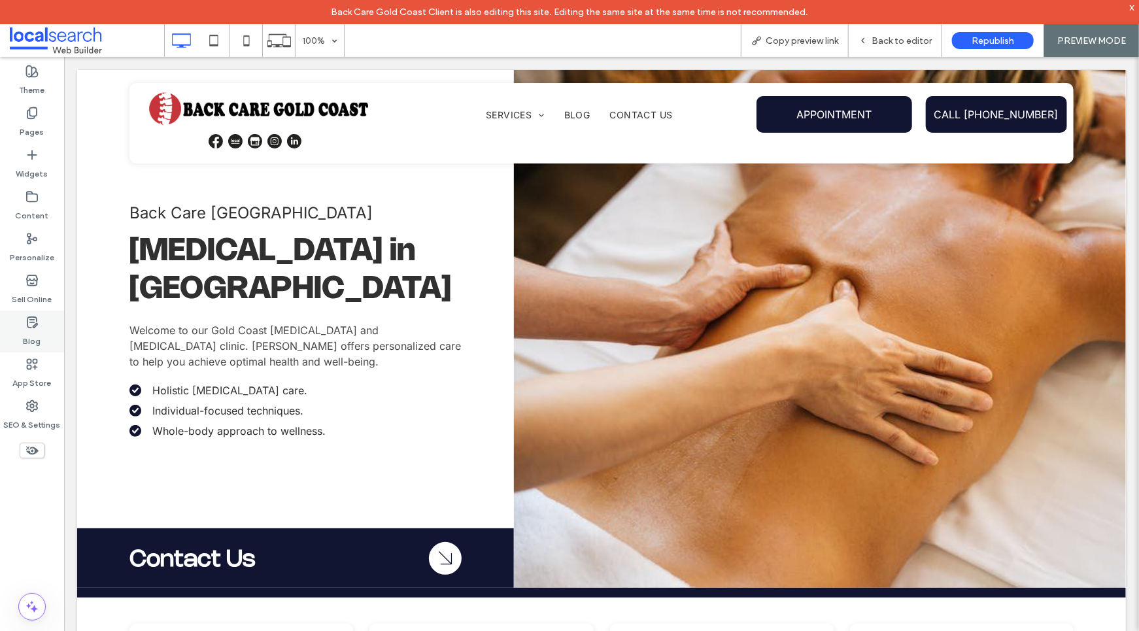
click at [31, 329] on label "Blog" at bounding box center [33, 338] width 18 height 18
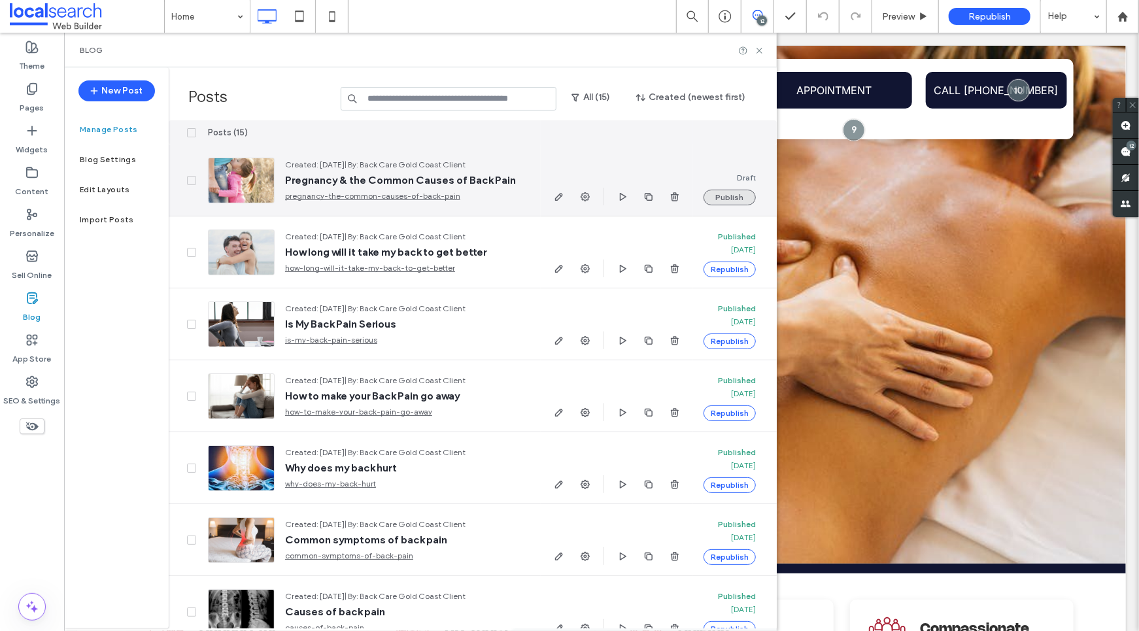
click at [728, 199] on button "Publish" at bounding box center [730, 198] width 52 height 16
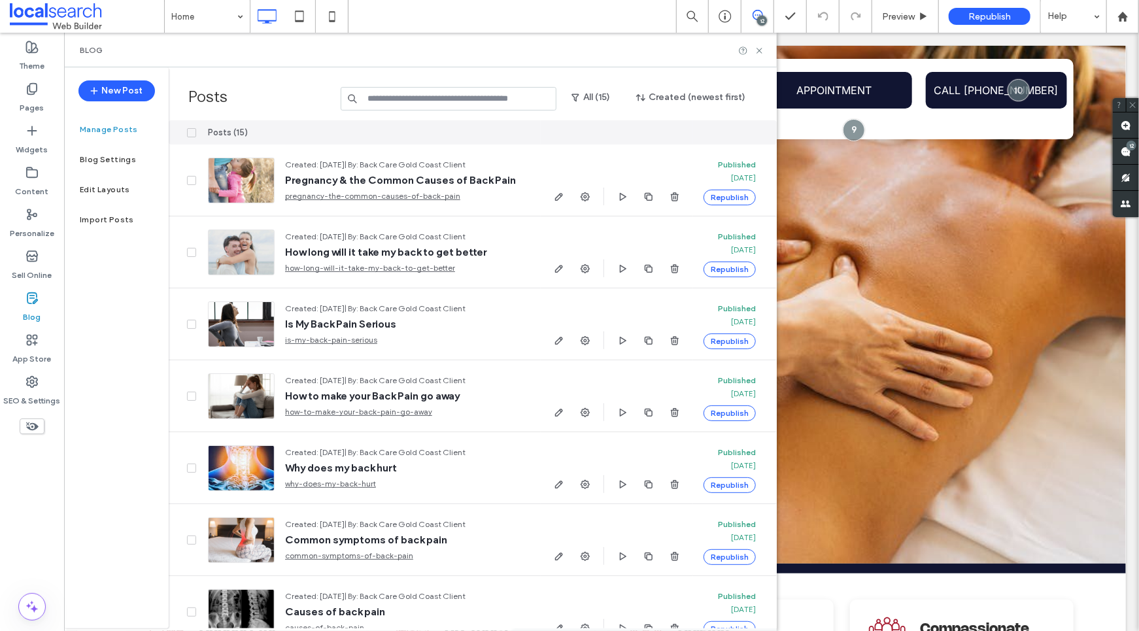
click at [33, 302] on use at bounding box center [32, 298] width 10 height 10
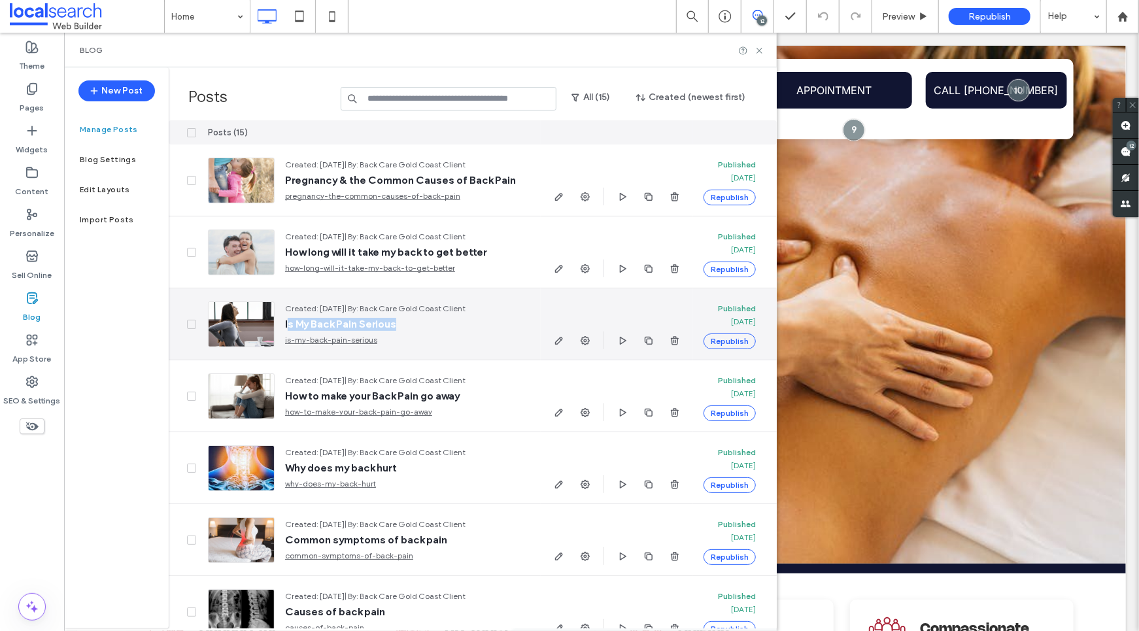
drag, startPoint x: 287, startPoint y: 325, endPoint x: 417, endPoint y: 325, distance: 130.1
click at [417, 325] on span "Is My Back Pain Serious" at bounding box center [407, 324] width 245 height 13
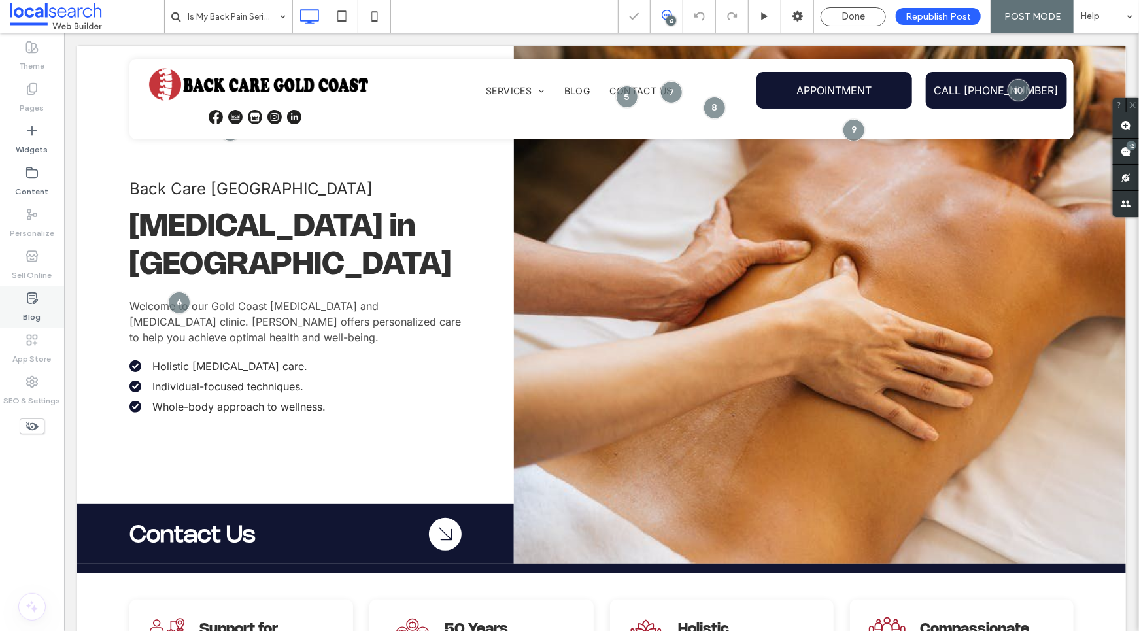
click at [30, 305] on label "Blog" at bounding box center [33, 314] width 18 height 18
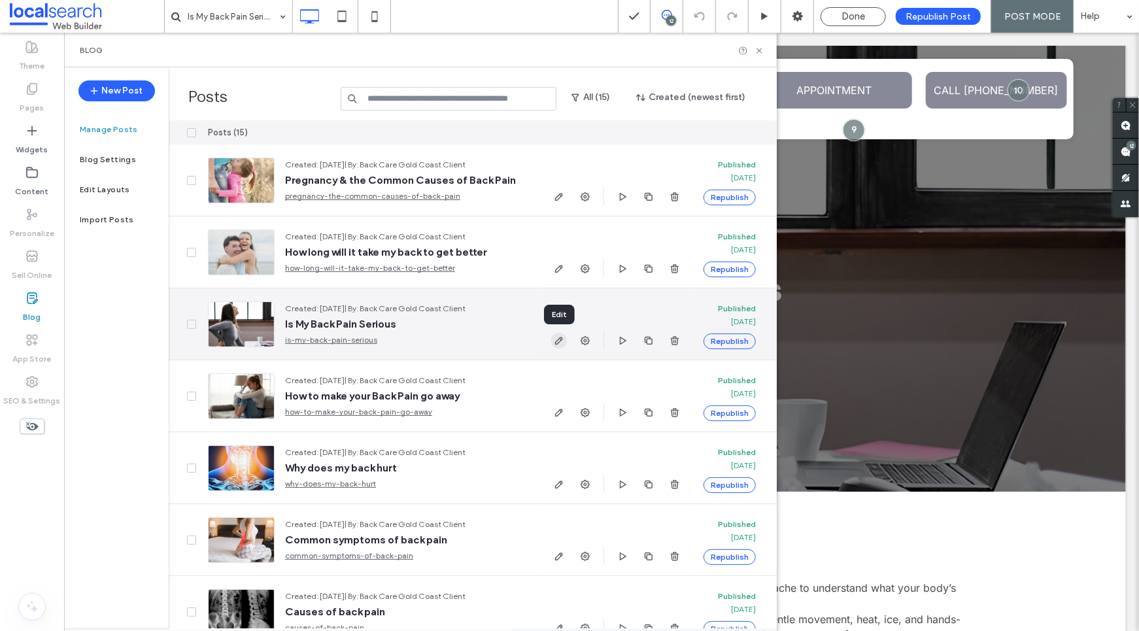
click at [558, 341] on icon "button" at bounding box center [559, 340] width 10 height 10
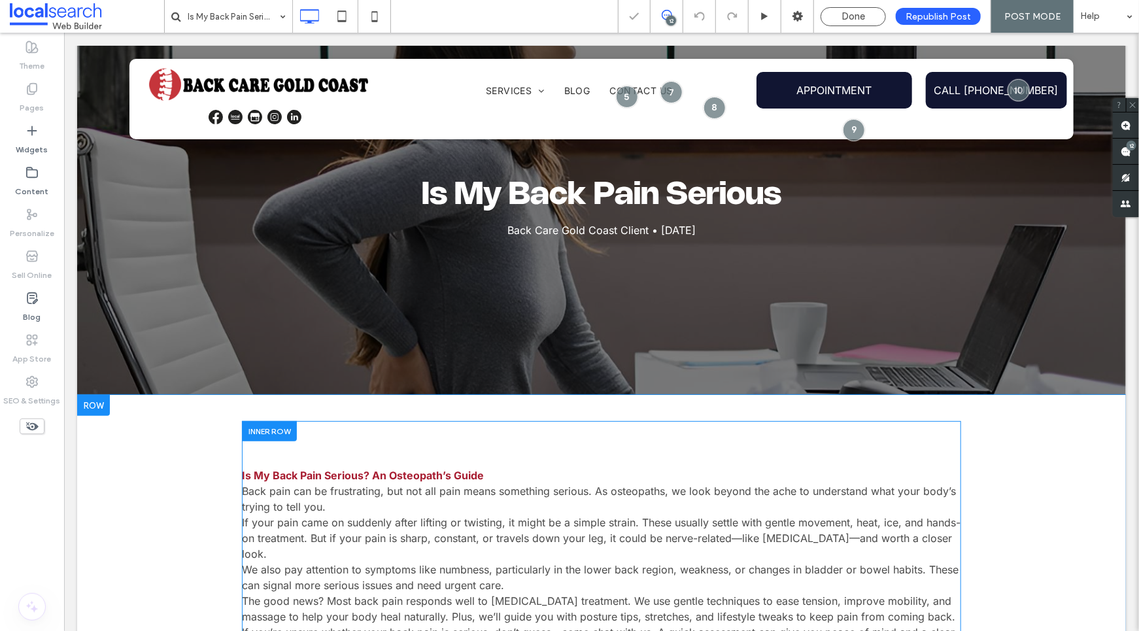
scroll to position [188, 0]
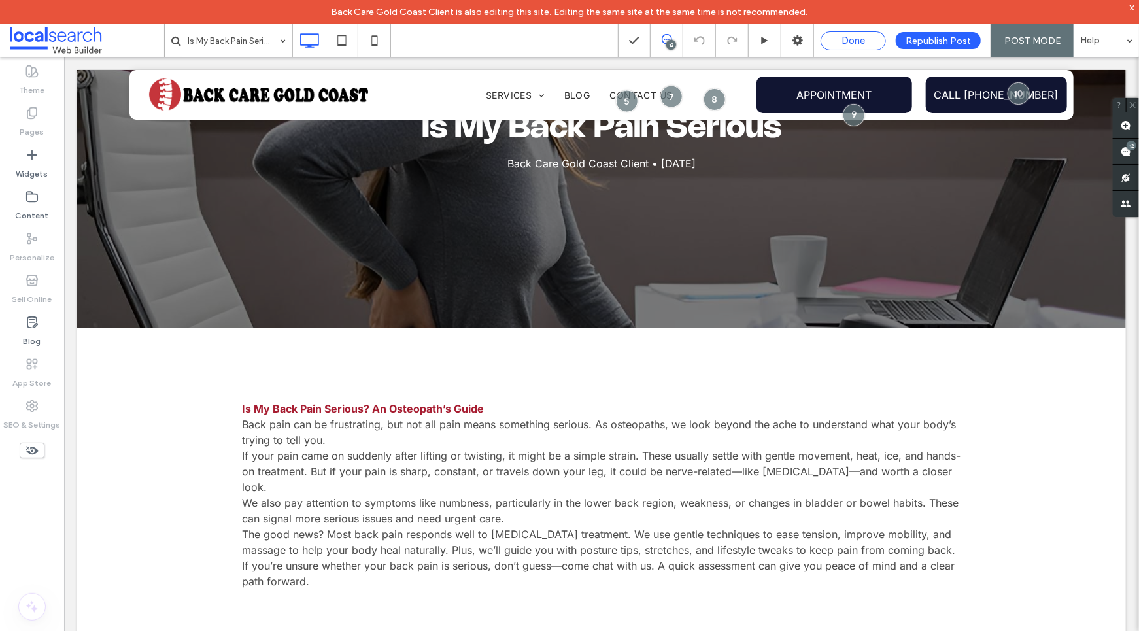
click at [850, 41] on span "Done" at bounding box center [854, 41] width 24 height 12
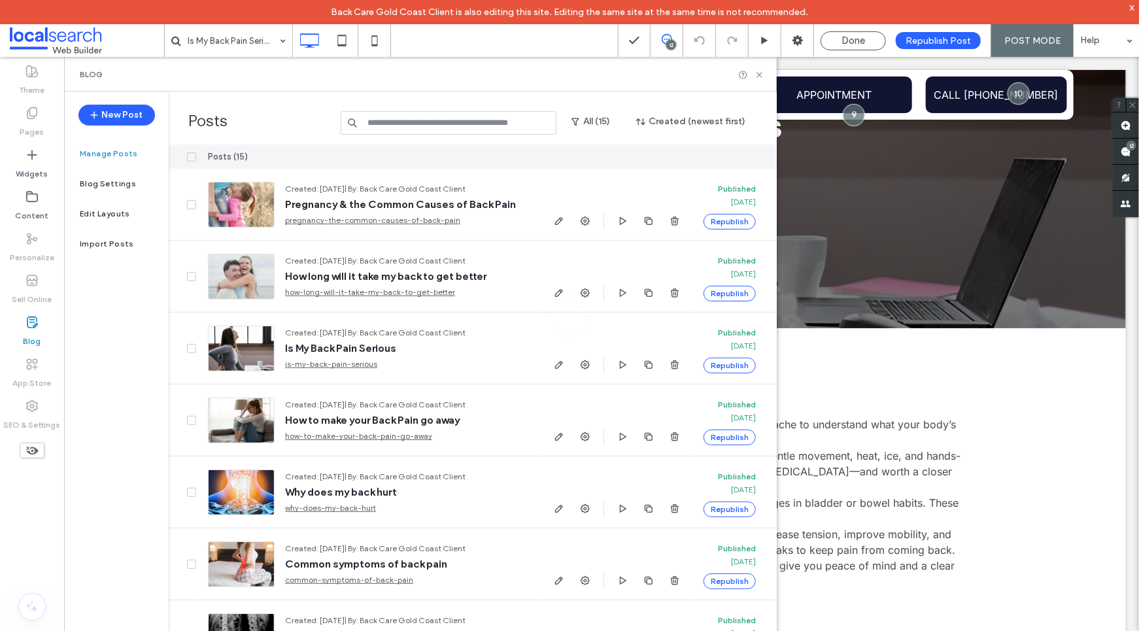
click at [762, 71] on div "Is My Back Pain Serious 12 Done Republish Post POST MODE Help Site Comments Tea…" at bounding box center [569, 315] width 1139 height 631
click at [757, 72] on use at bounding box center [759, 74] width 5 height 5
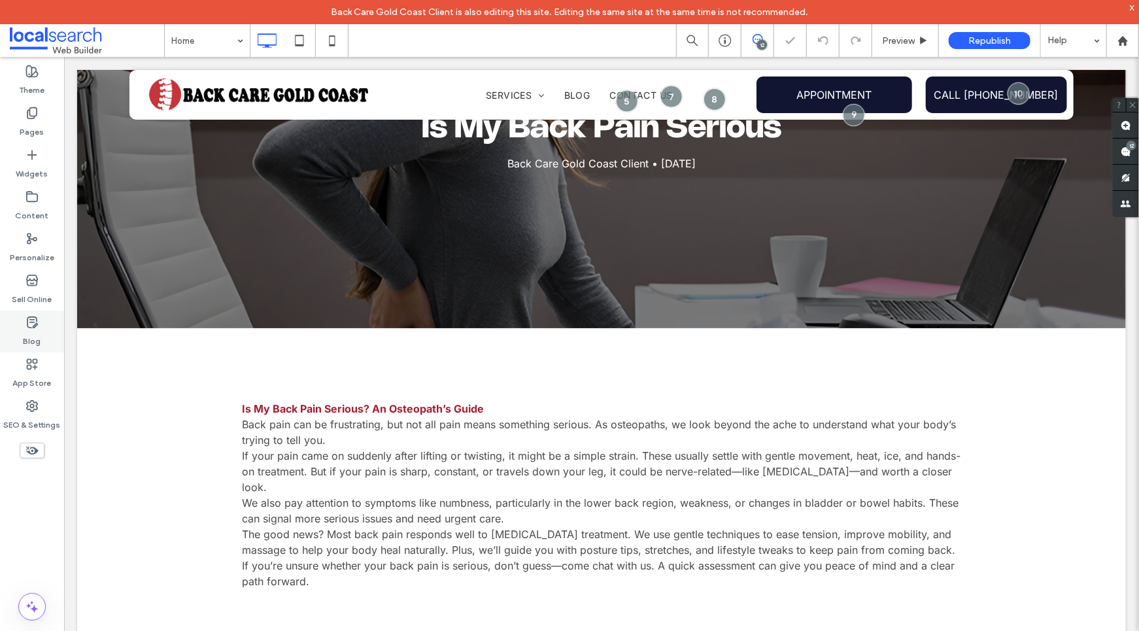
click at [56, 333] on div "Blog" at bounding box center [32, 332] width 64 height 42
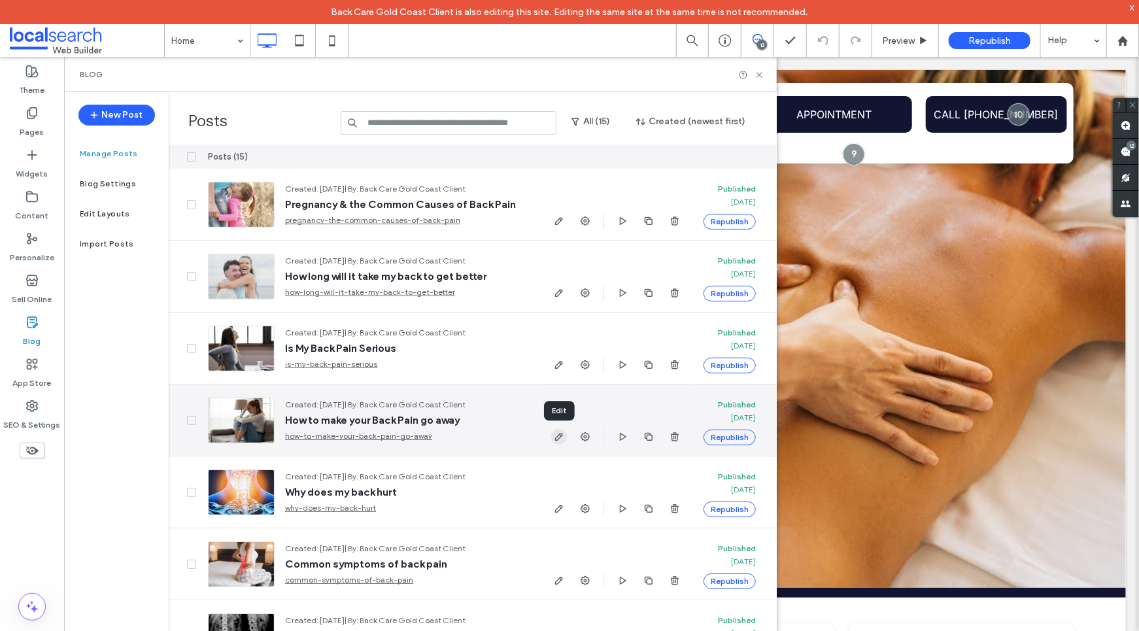
click at [558, 436] on icon "button" at bounding box center [559, 437] width 10 height 10
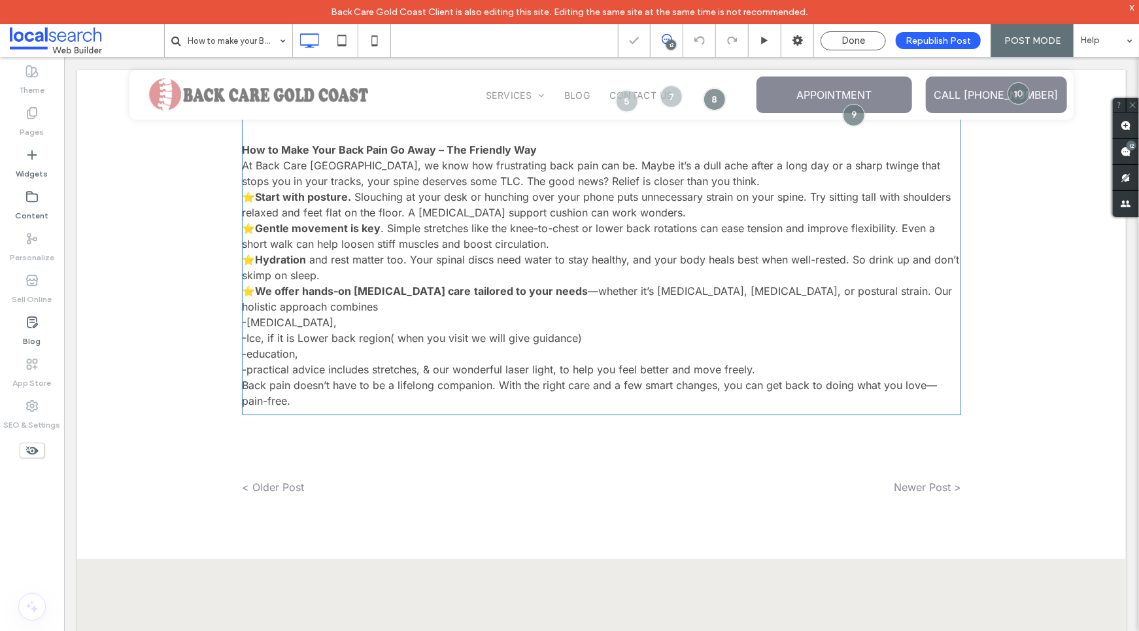
scroll to position [458, 0]
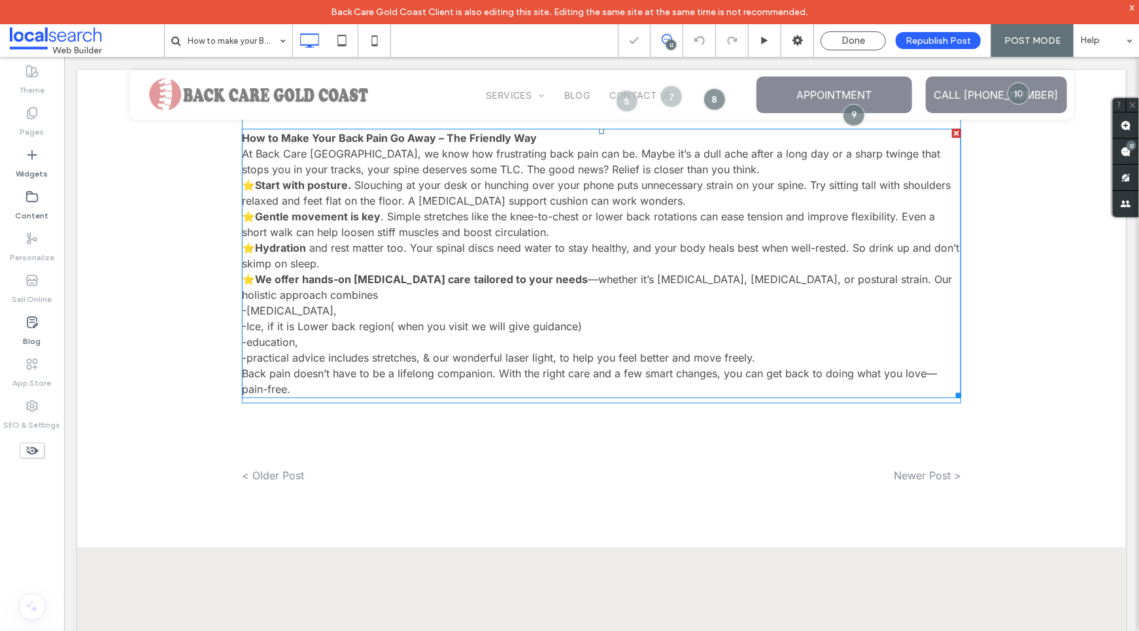
click at [444, 262] on p "⭐ Hydration and rest matter too. Your spinal discs need water to stay healthy, …" at bounding box center [600, 254] width 719 height 31
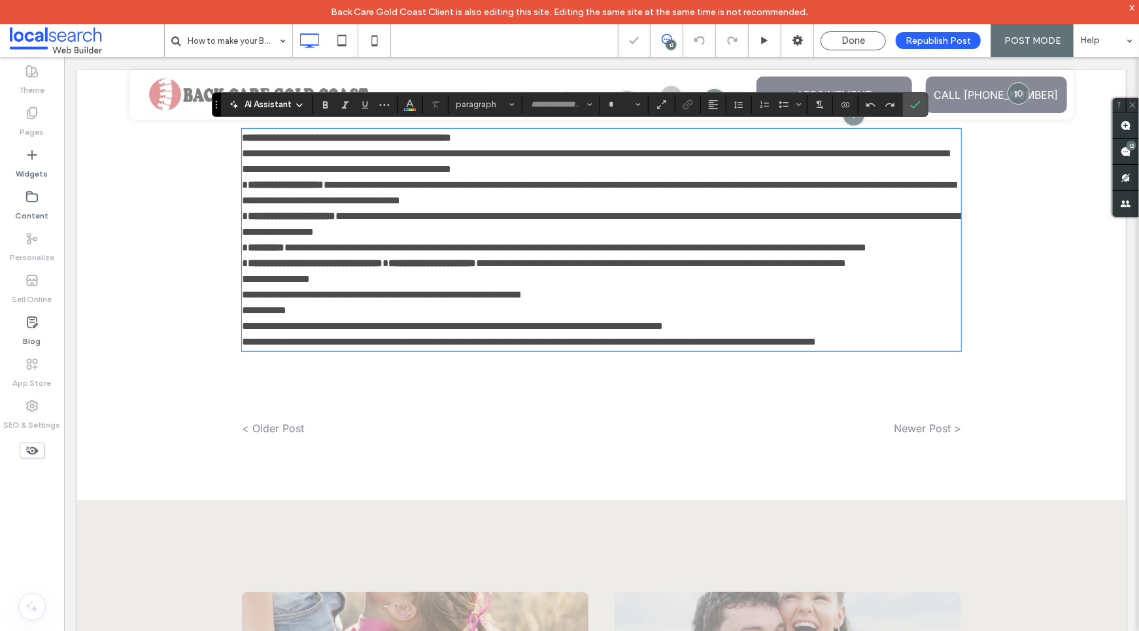
type input "*****"
type input "**"
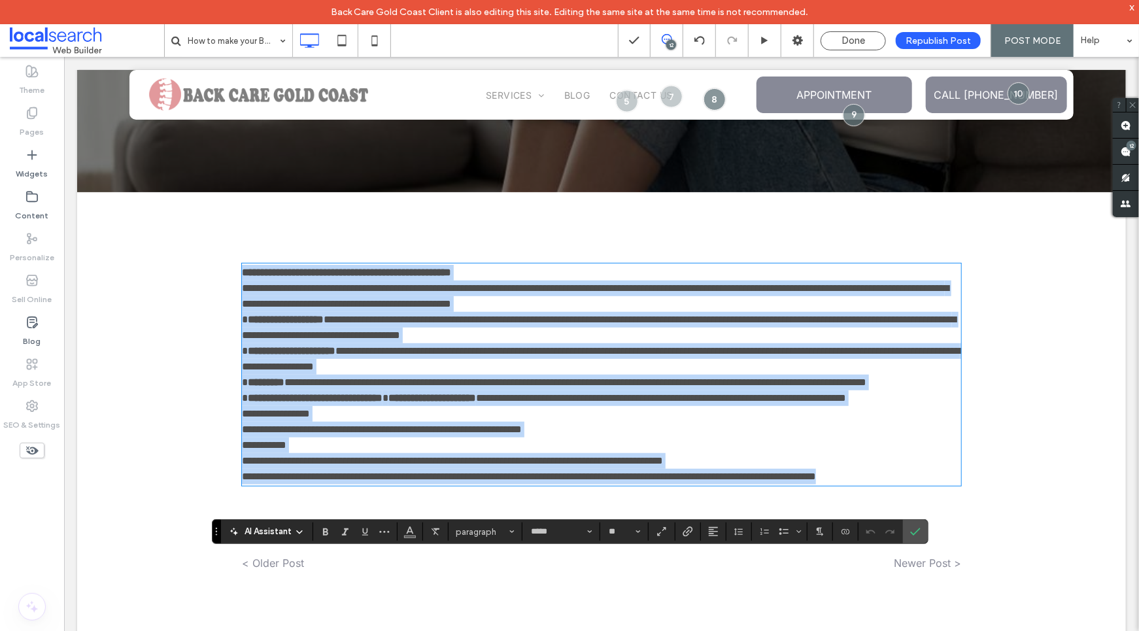
scroll to position [470, 0]
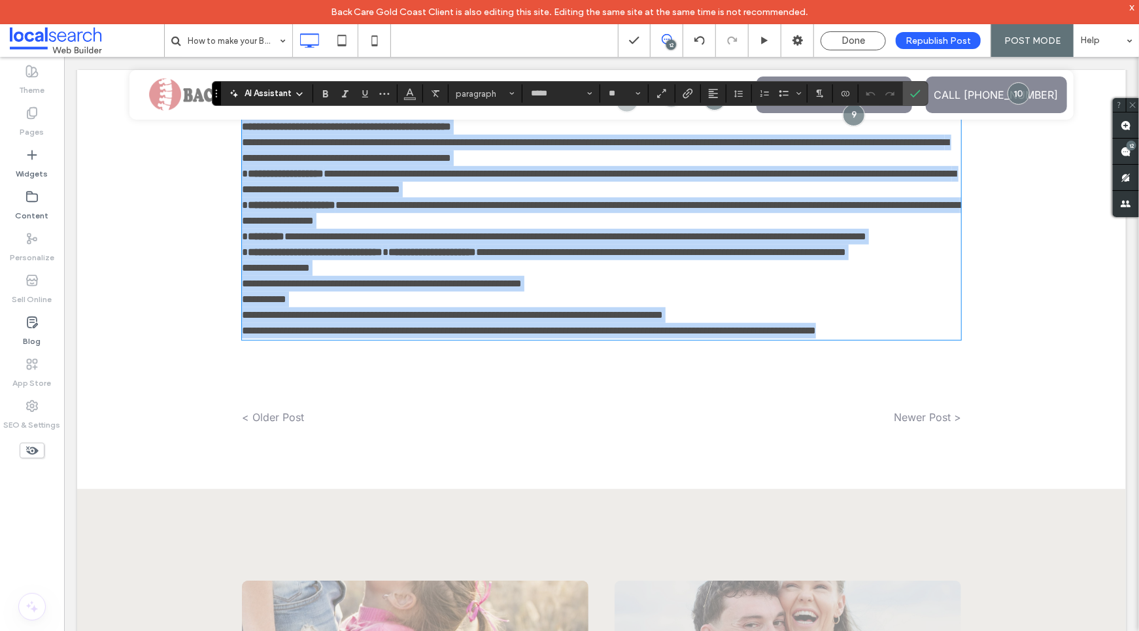
click at [386, 244] on p "**********" at bounding box center [600, 236] width 719 height 16
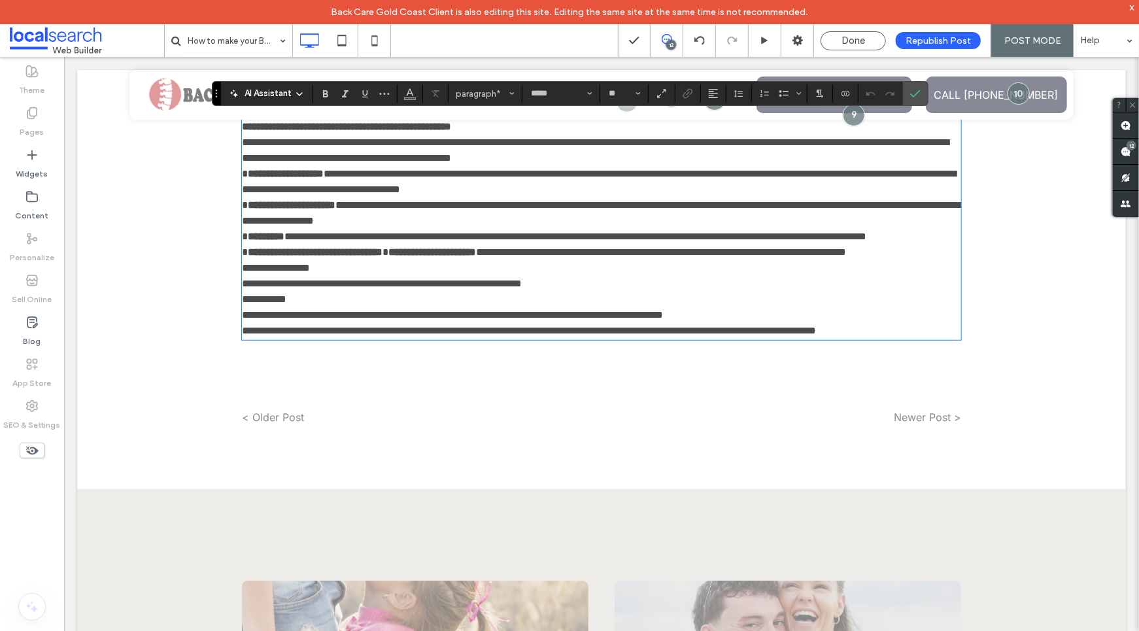
click at [403, 237] on span "**********" at bounding box center [575, 236] width 582 height 10
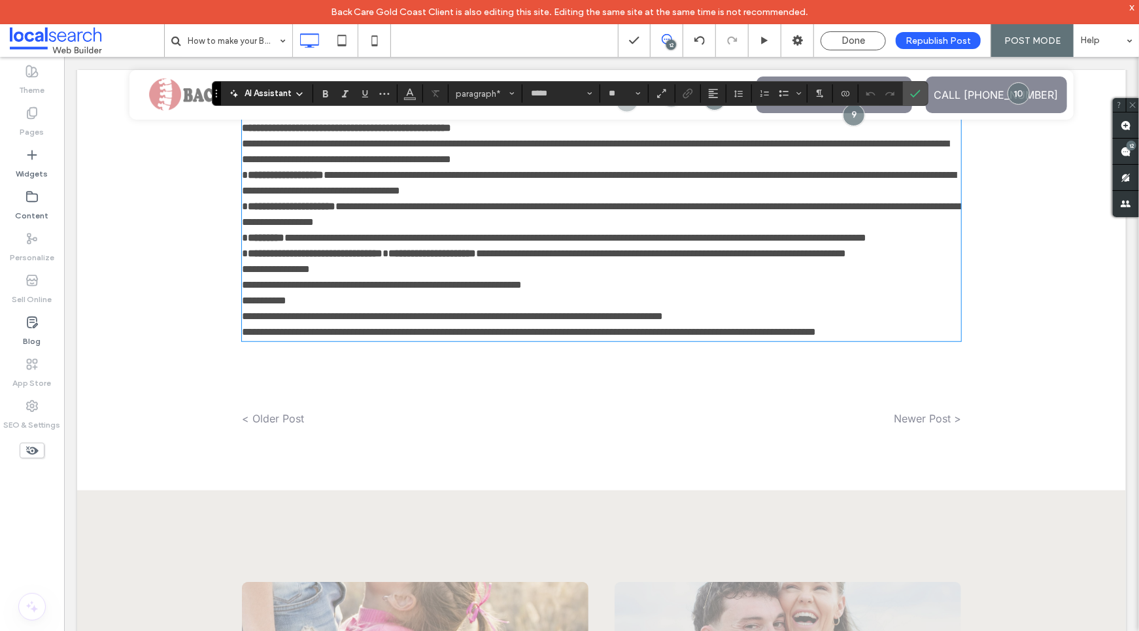
scroll to position [271, 0]
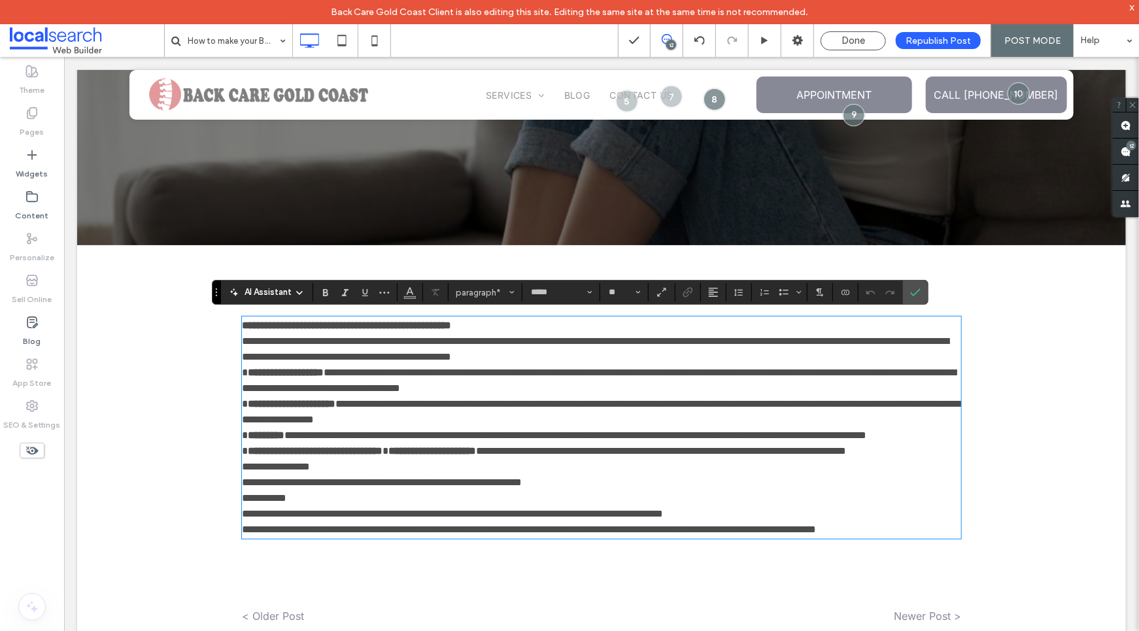
click at [260, 327] on strong "**********" at bounding box center [345, 325] width 209 height 10
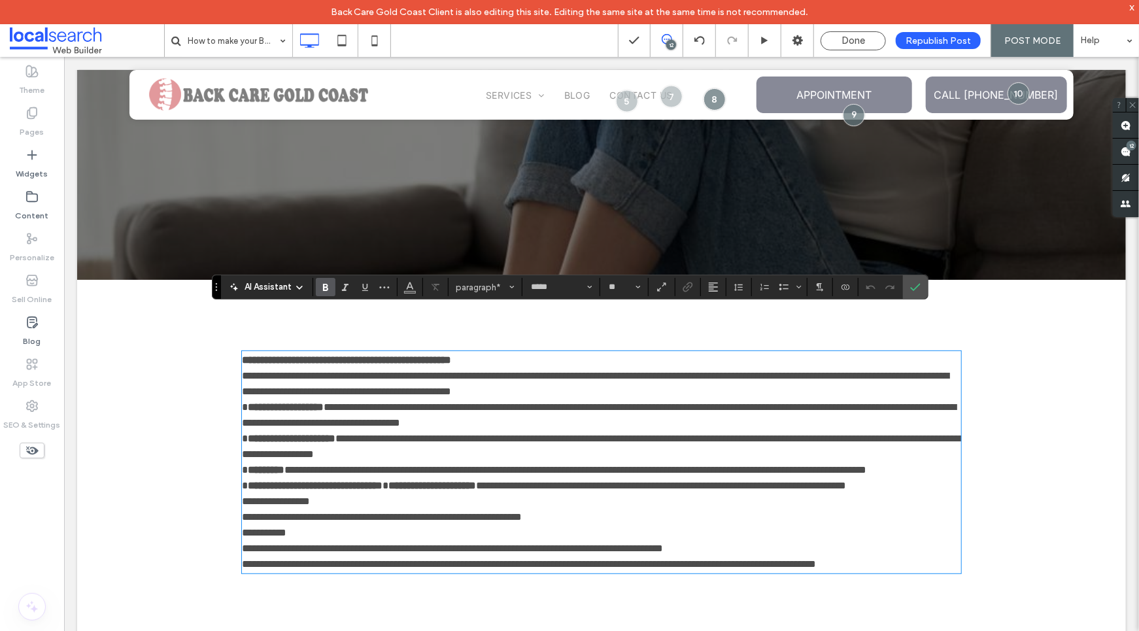
scroll to position [0, 0]
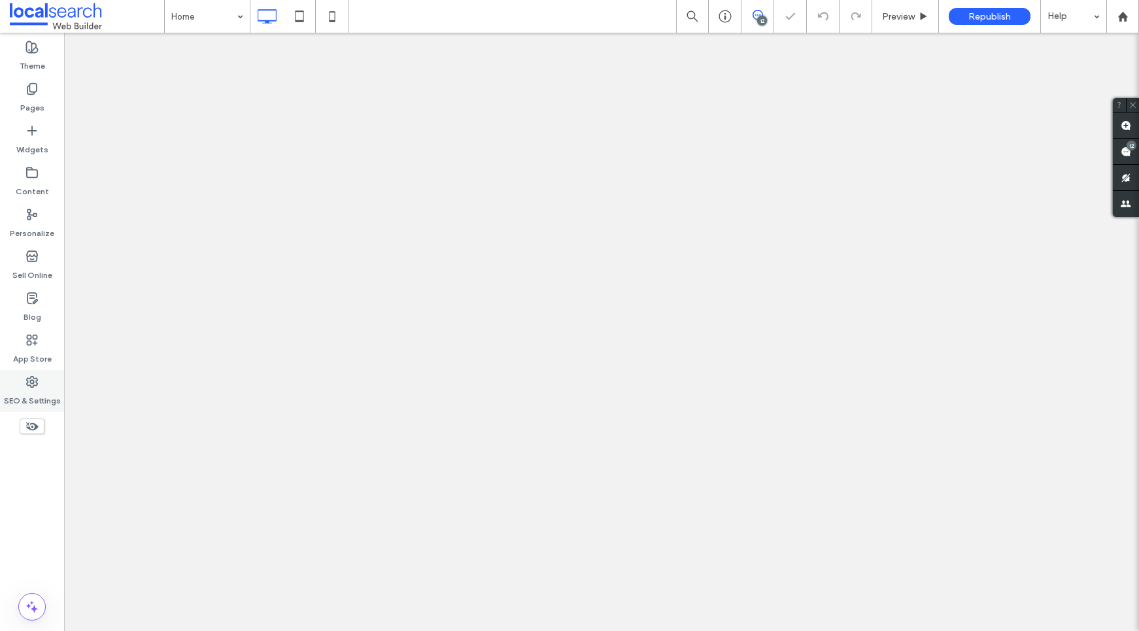
click at [36, 397] on label "SEO & Settings" at bounding box center [32, 397] width 57 height 18
